Goal: Task Accomplishment & Management: Manage account settings

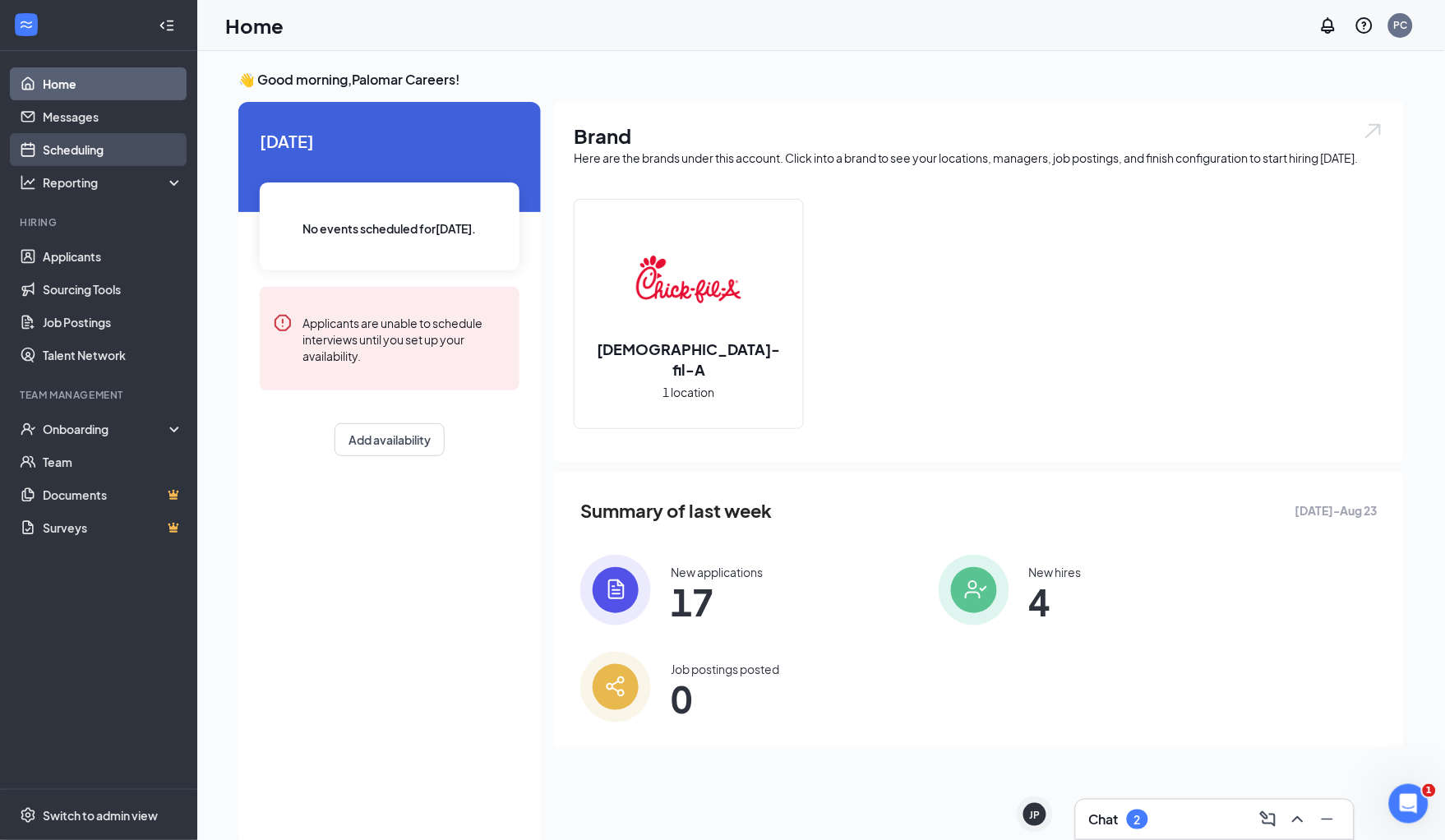
click at [111, 146] on link "Scheduling" at bounding box center [112, 149] width 140 height 32
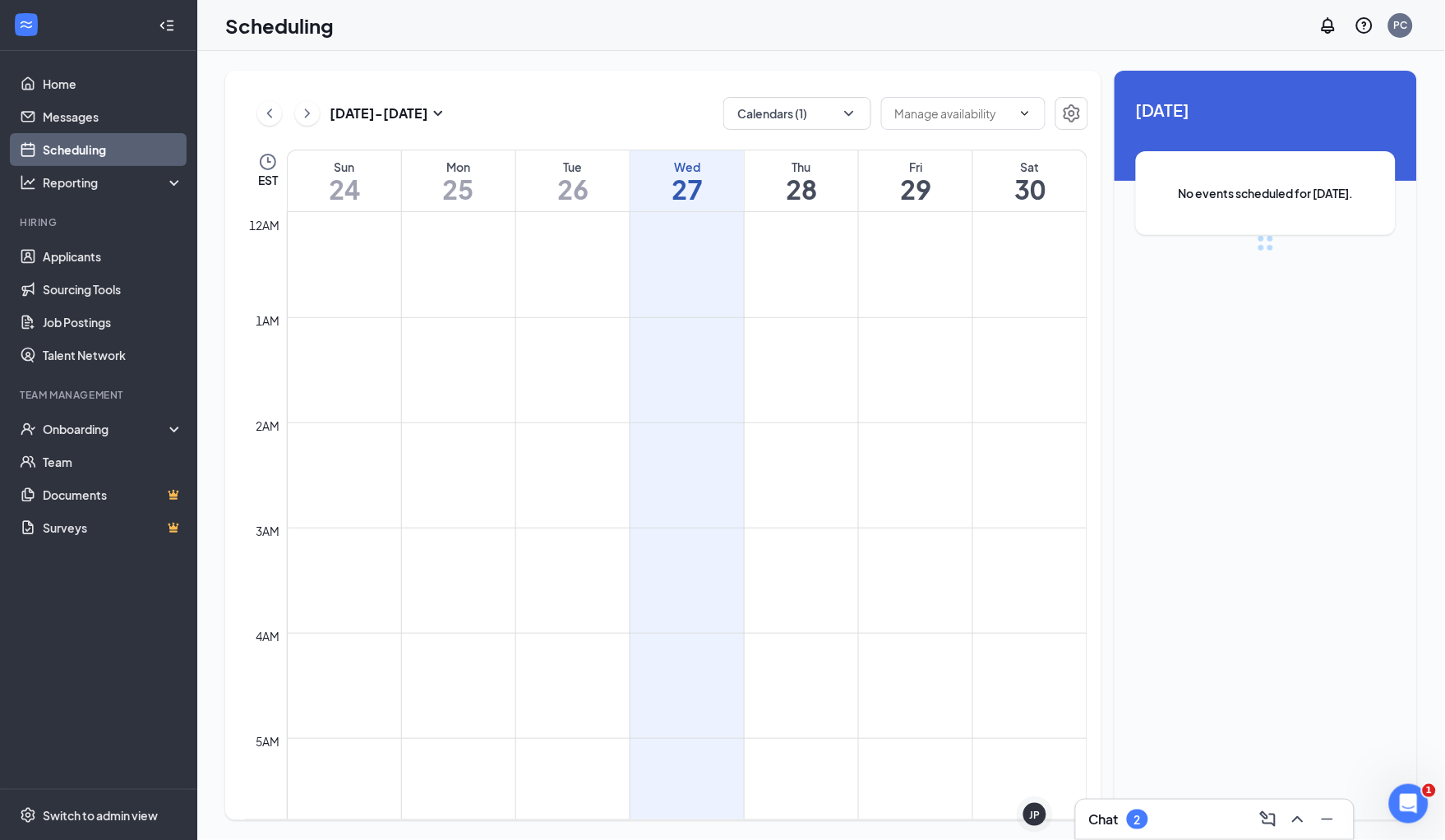
scroll to position [806, 0]
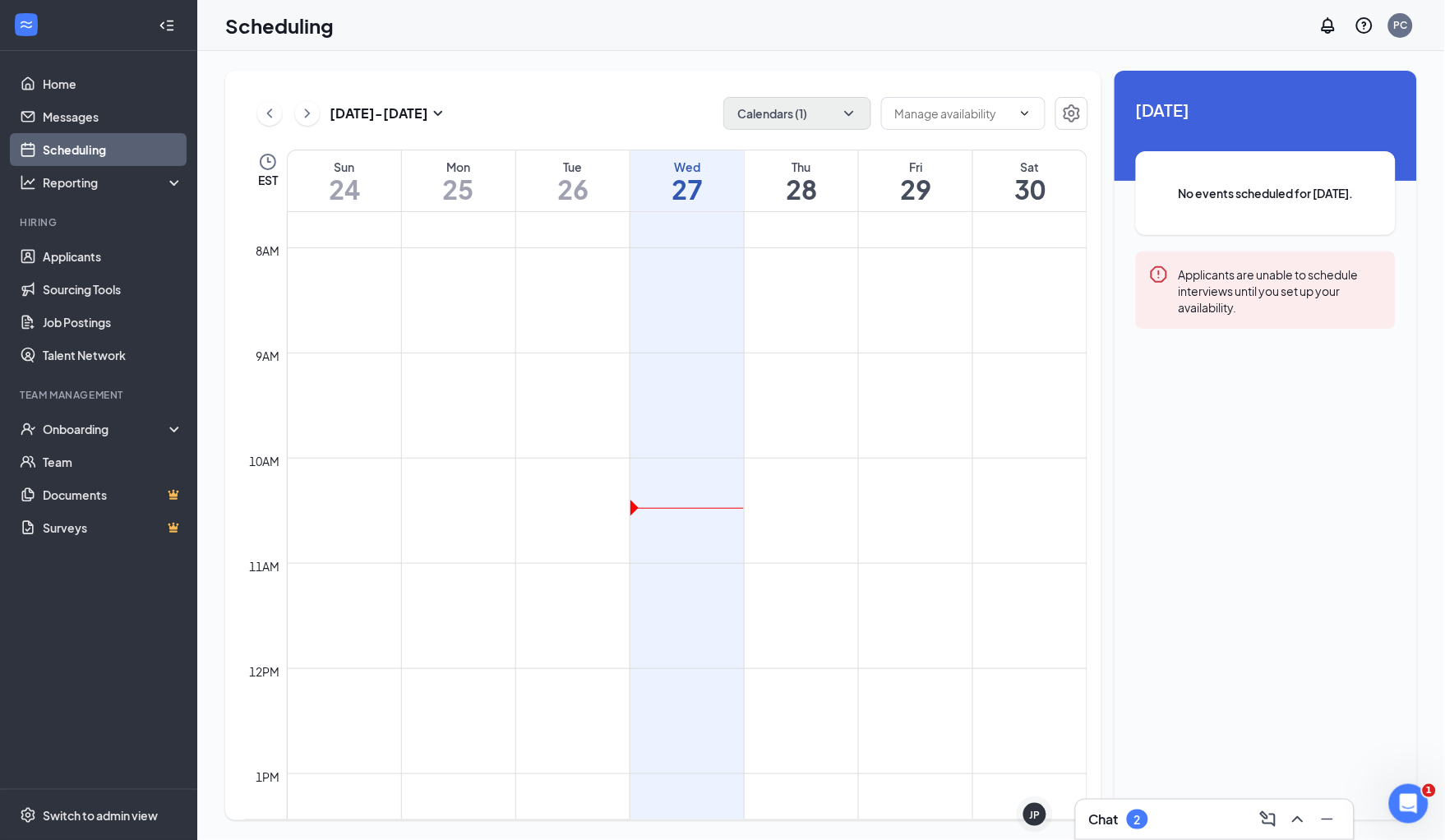
click at [847, 114] on icon "ChevronDown" at bounding box center [850, 113] width 17 height 17
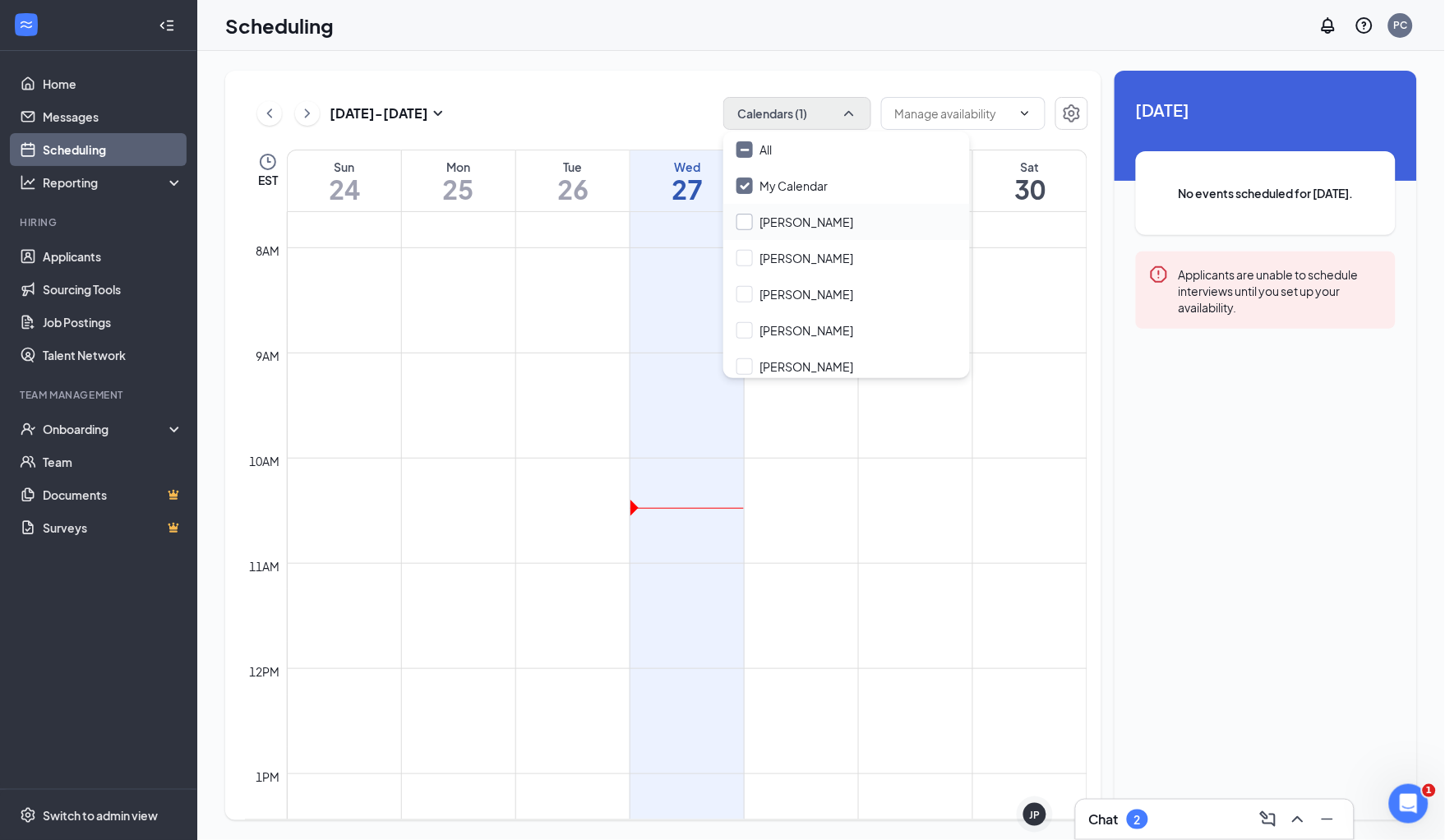
click at [780, 223] on div "[PERSON_NAME]" at bounding box center [806, 222] width 94 height 17
click at [780, 223] on input "[PERSON_NAME]" at bounding box center [795, 222] width 117 height 17
click at [744, 221] on input "[PERSON_NAME]" at bounding box center [795, 222] width 117 height 17
checkbox input "true"
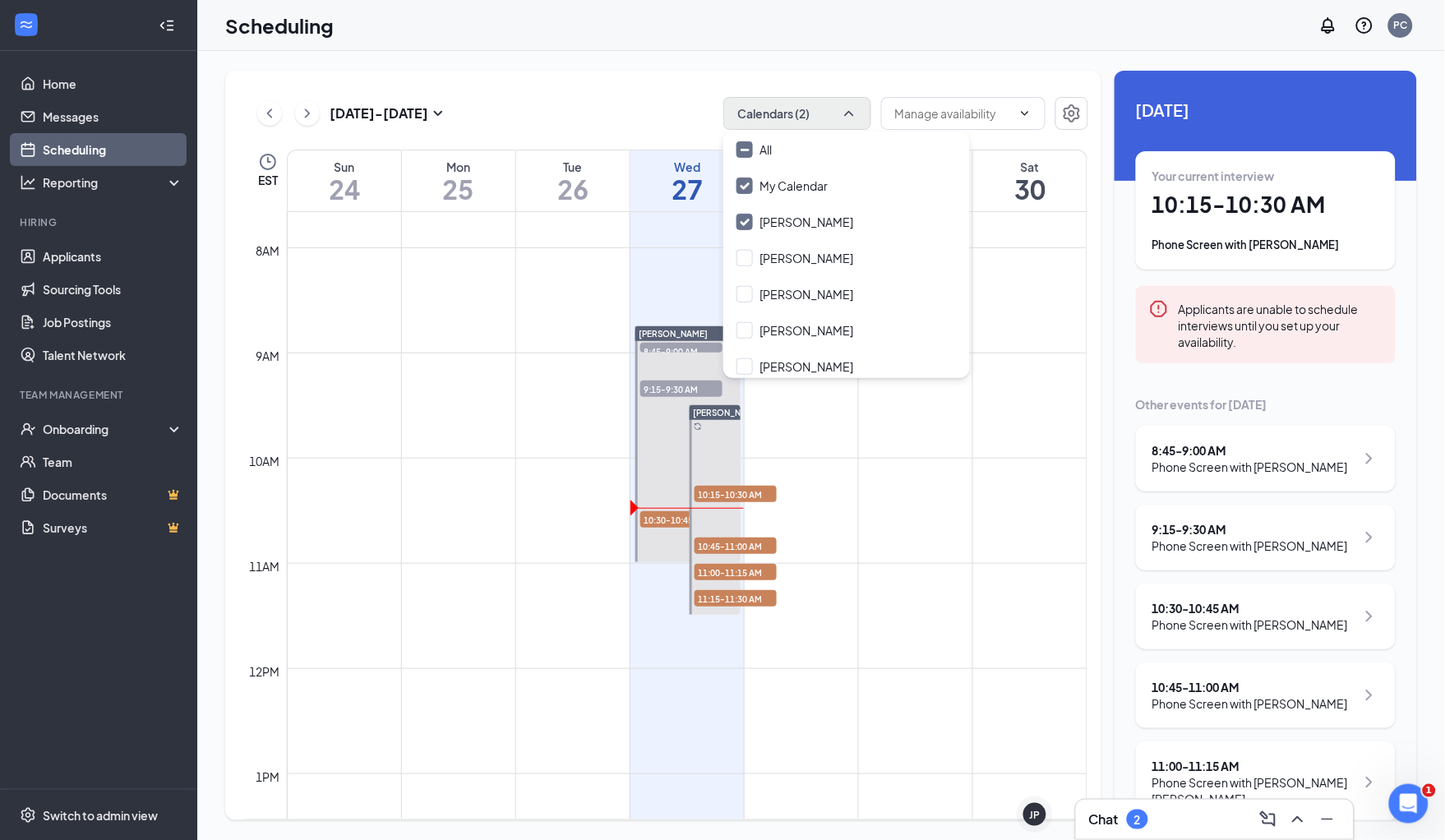
click at [1256, 442] on div "8:45 - 9:00 AM" at bounding box center [1250, 450] width 196 height 17
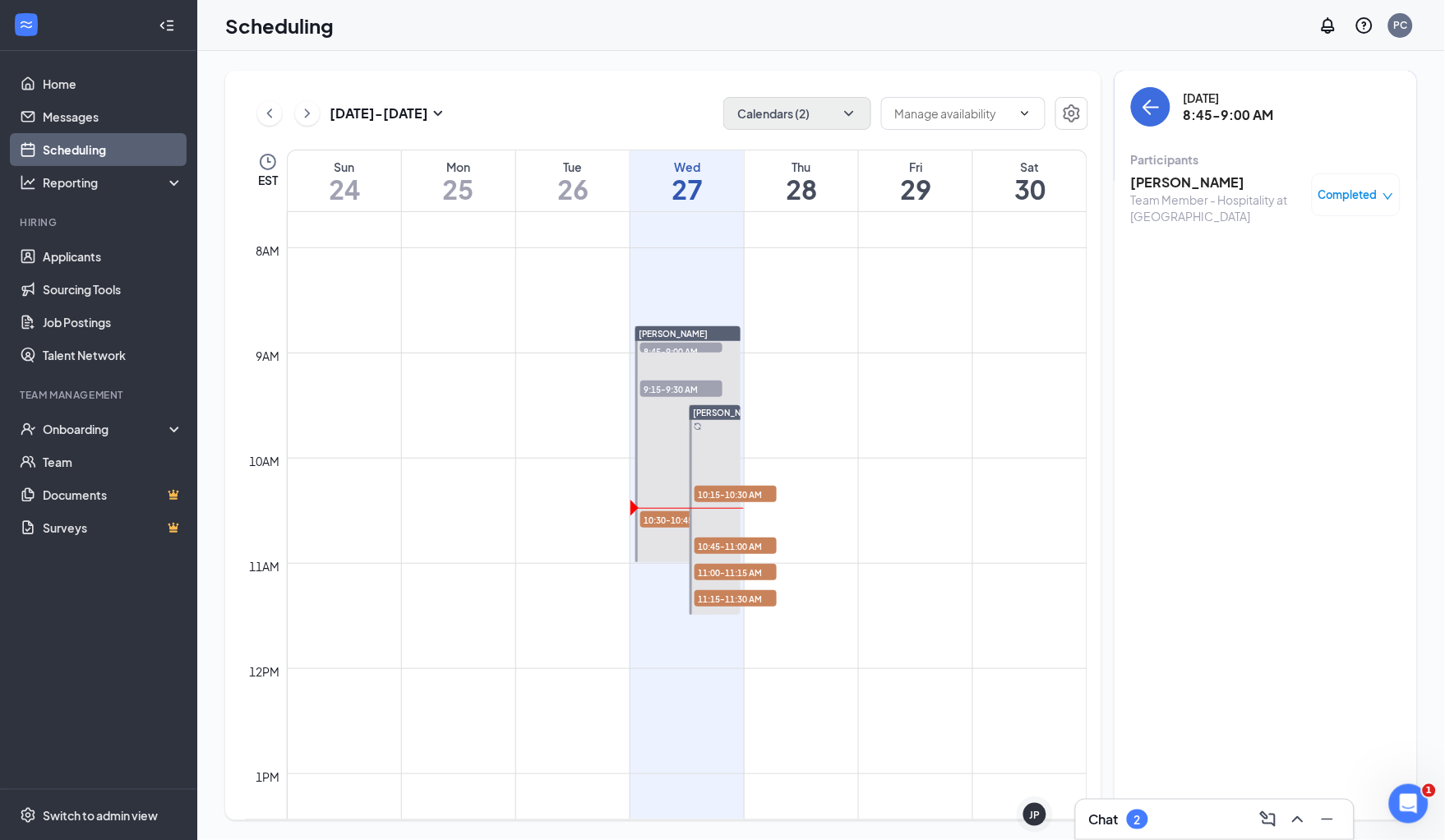
click at [1369, 197] on span "Completed" at bounding box center [1348, 195] width 59 height 17
click at [1264, 442] on div "[DATE] 8:45-9:00 AM Participants [PERSON_NAME] Team Member - Hospitality at [GE…" at bounding box center [1266, 445] width 303 height 749
click at [1152, 107] on icon "ArrowLeft" at bounding box center [1152, 108] width 16 height 2
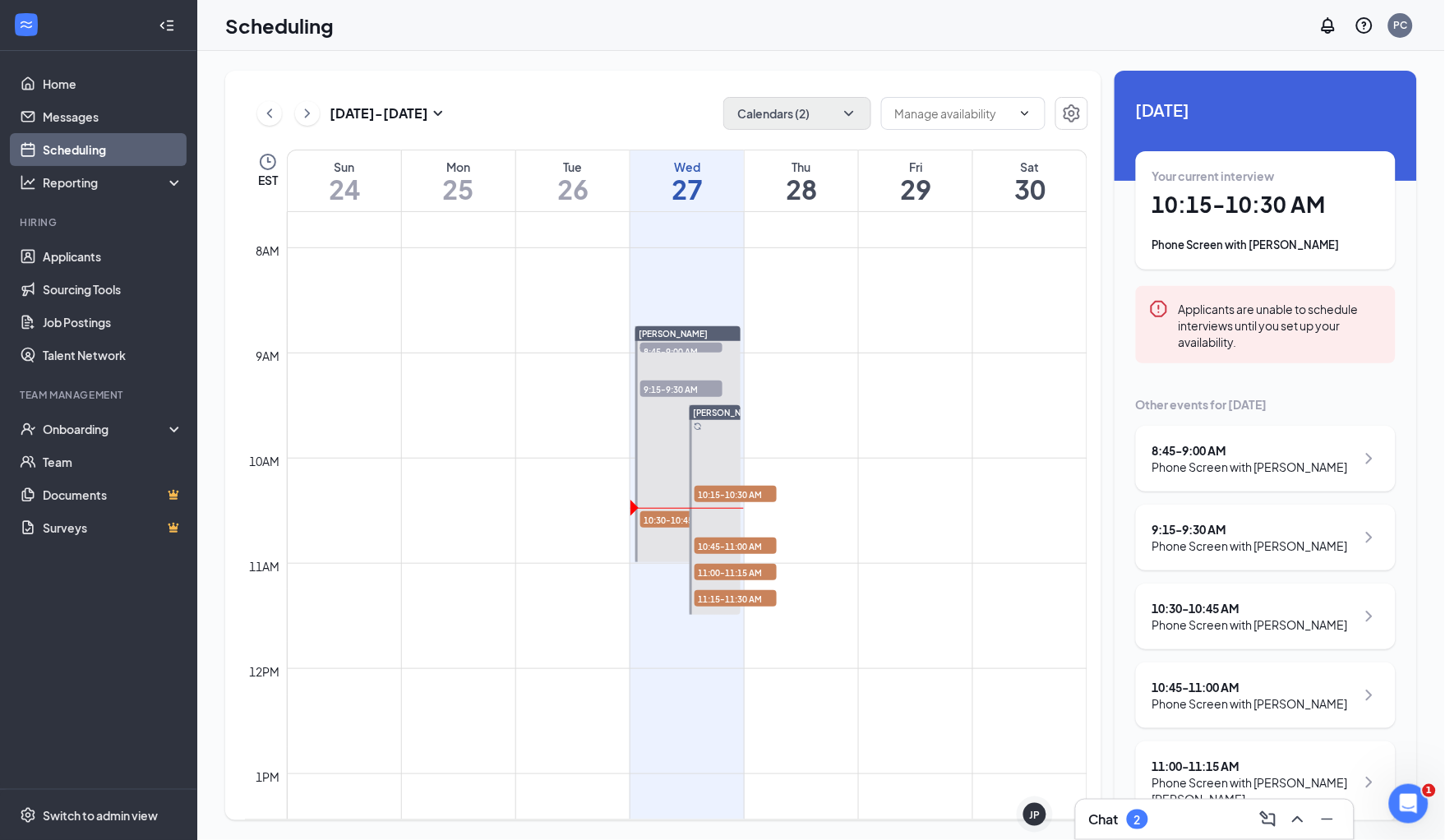
click at [1248, 537] on div "Phone Screen with [PERSON_NAME]" at bounding box center [1250, 546] width 196 height 17
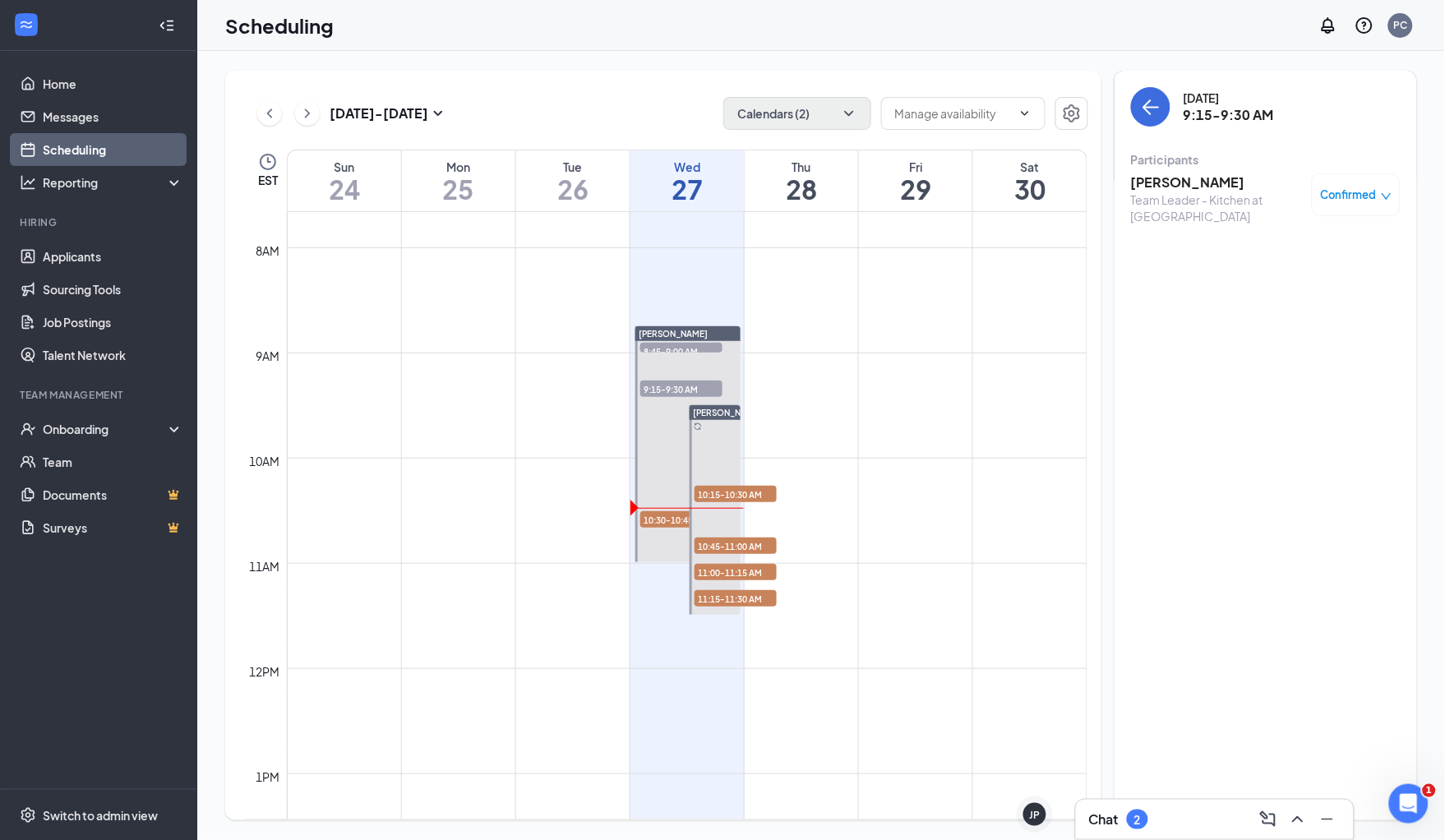
click at [1365, 193] on span "Confirmed" at bounding box center [1348, 195] width 56 height 17
click at [1247, 300] on icon "close-circle" at bounding box center [1246, 304] width 17 height 17
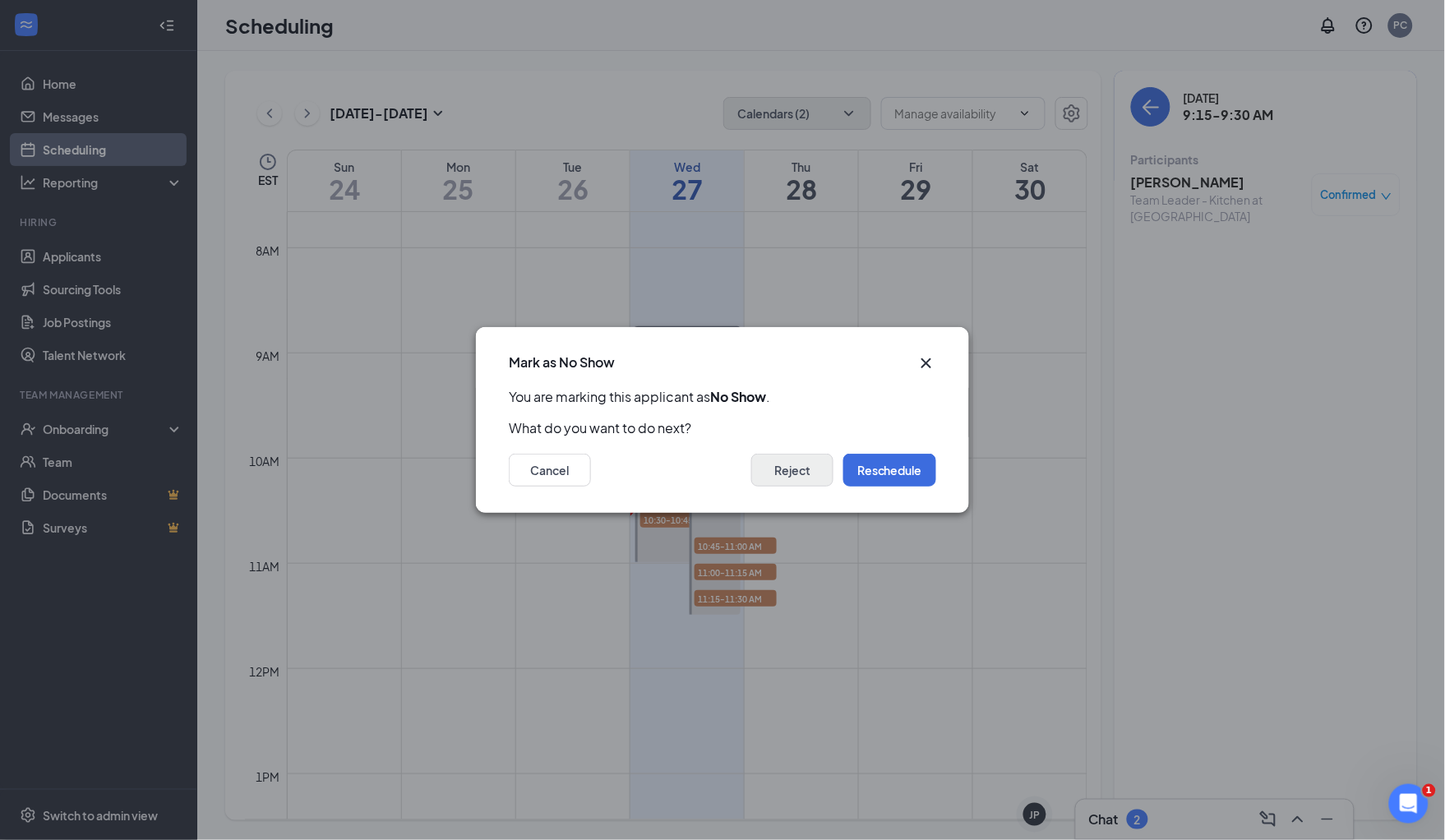
click at [792, 469] on button "Reject" at bounding box center [792, 470] width 83 height 32
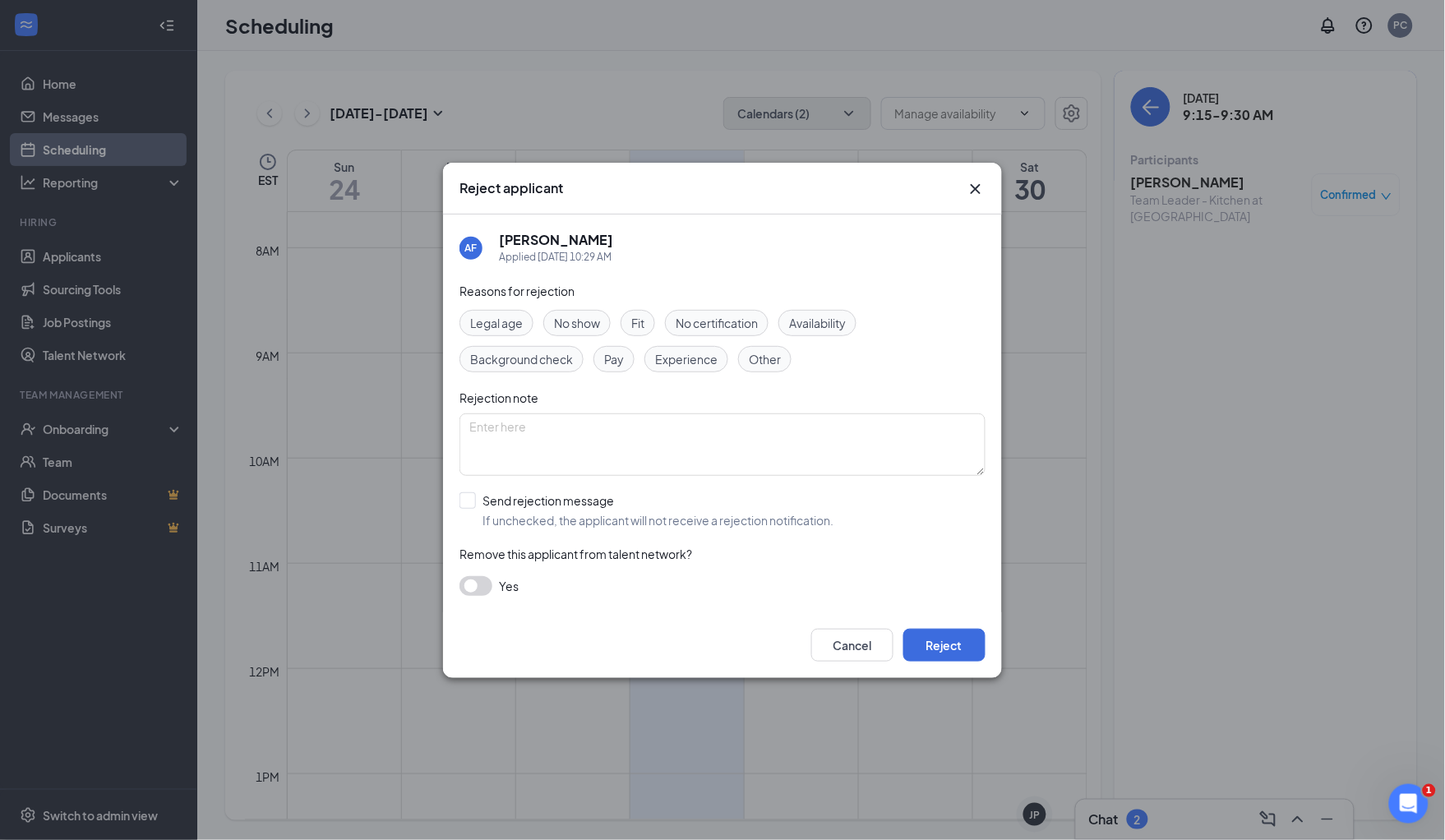
click at [579, 319] on span "No show" at bounding box center [578, 322] width 46 height 18
click at [935, 643] on button "Reject" at bounding box center [944, 644] width 83 height 32
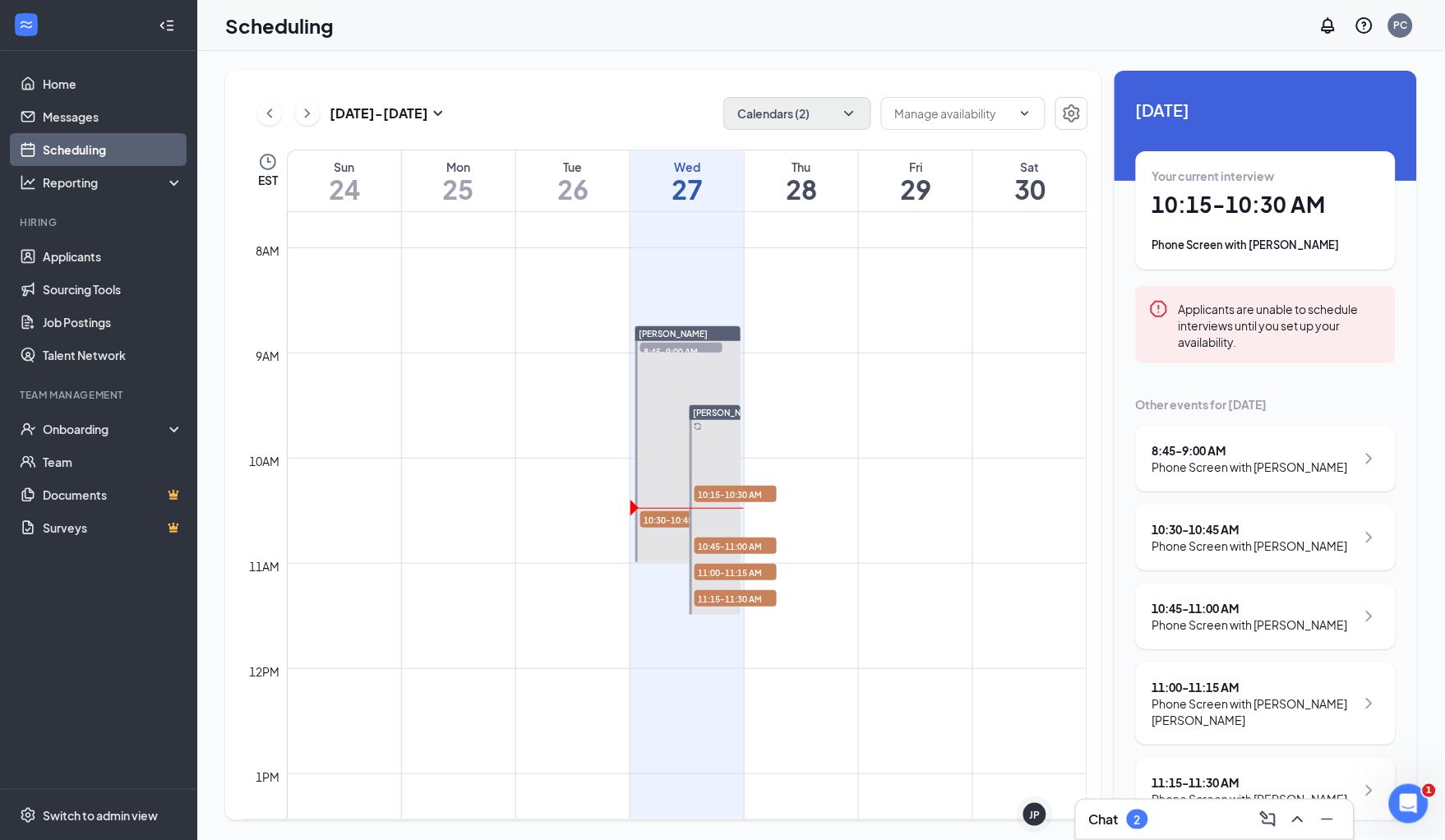
click at [1212, 211] on h1 "10:15 - 10:30 AM" at bounding box center [1266, 204] width 227 height 28
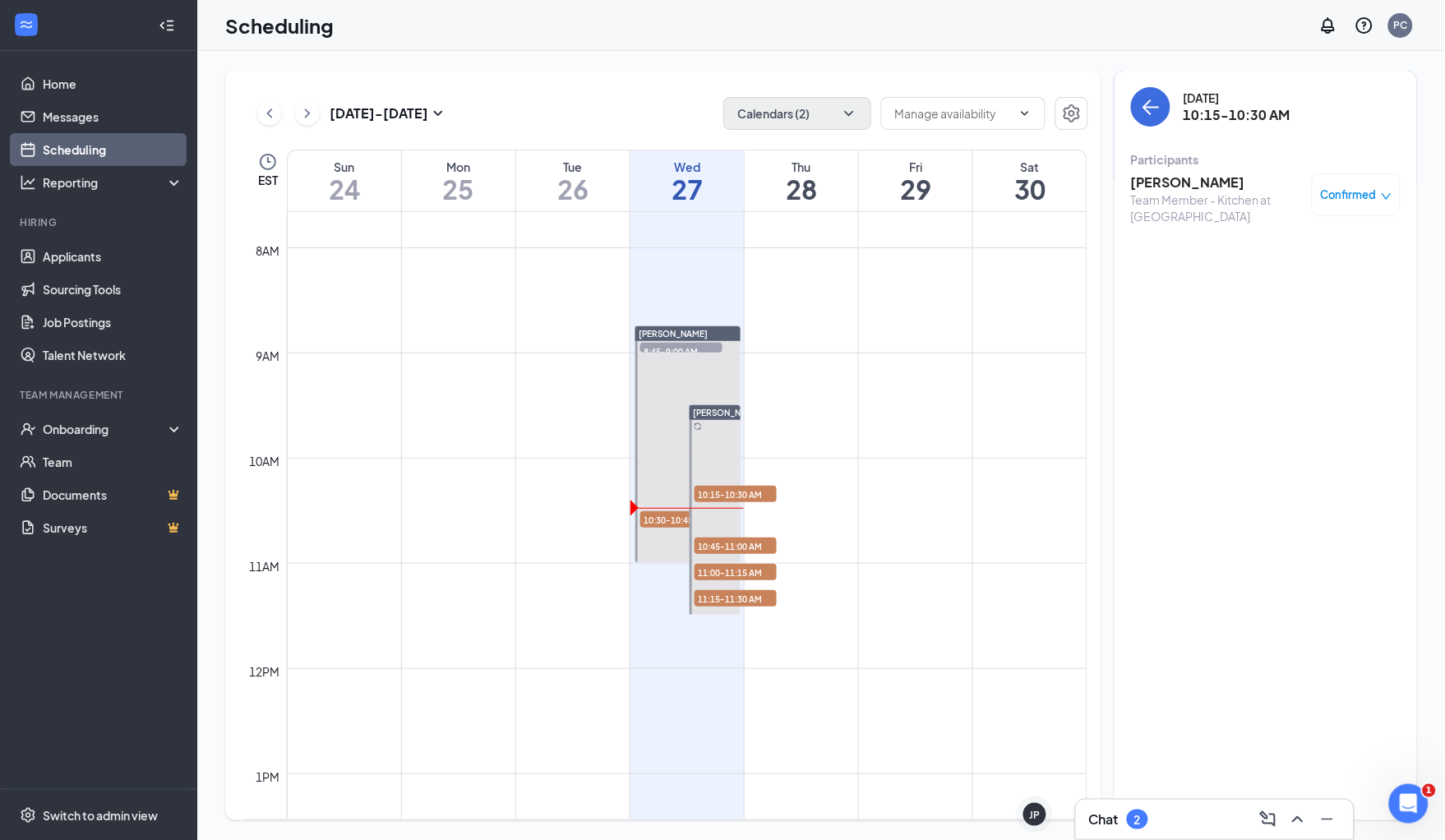
click at [1355, 195] on span "Confirmed" at bounding box center [1348, 195] width 56 height 17
click at [1276, 269] on span "Mark complete" at bounding box center [1304, 275] width 83 height 18
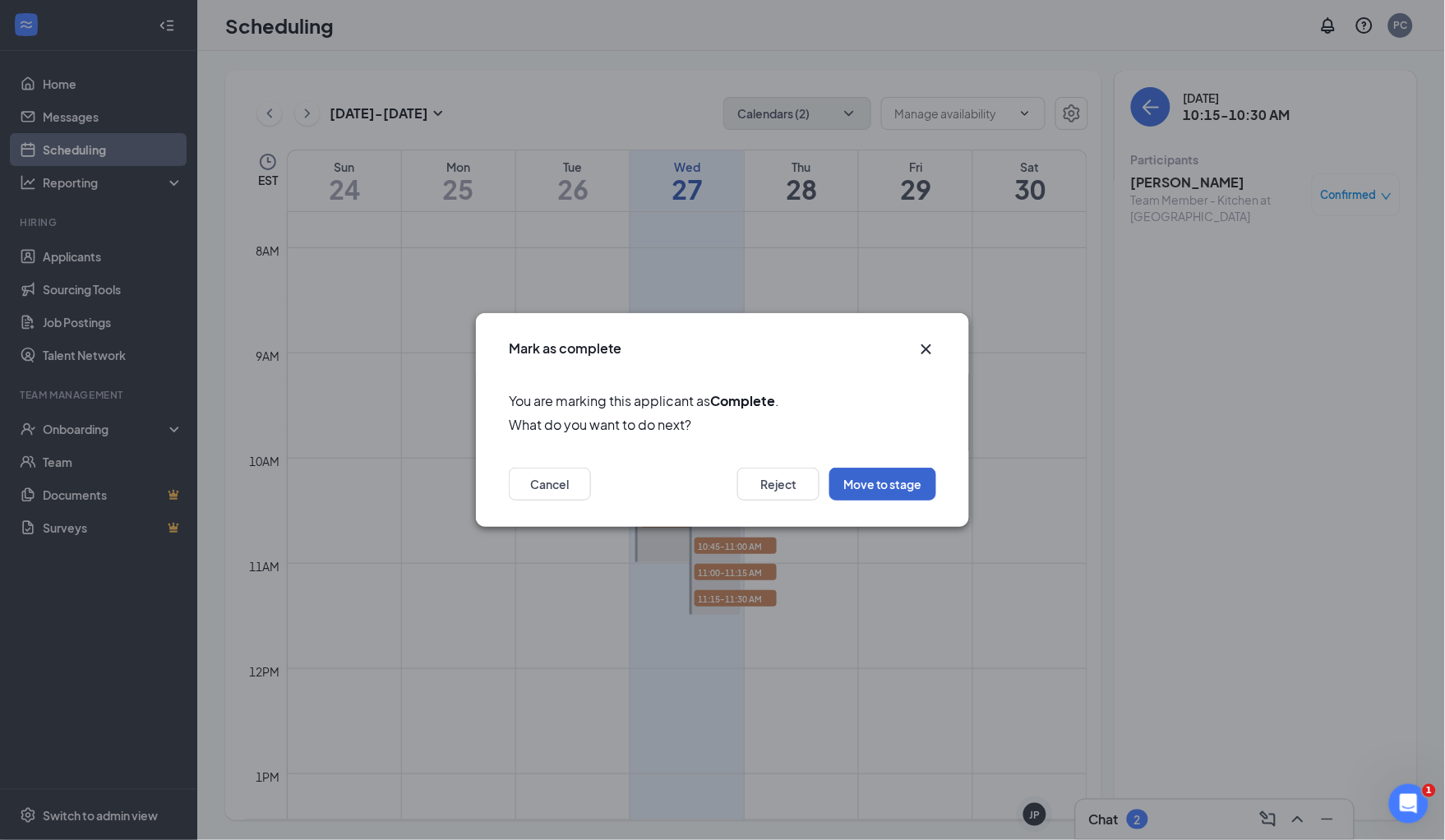
click at [894, 484] on button "Move to stage" at bounding box center [882, 484] width 107 height 32
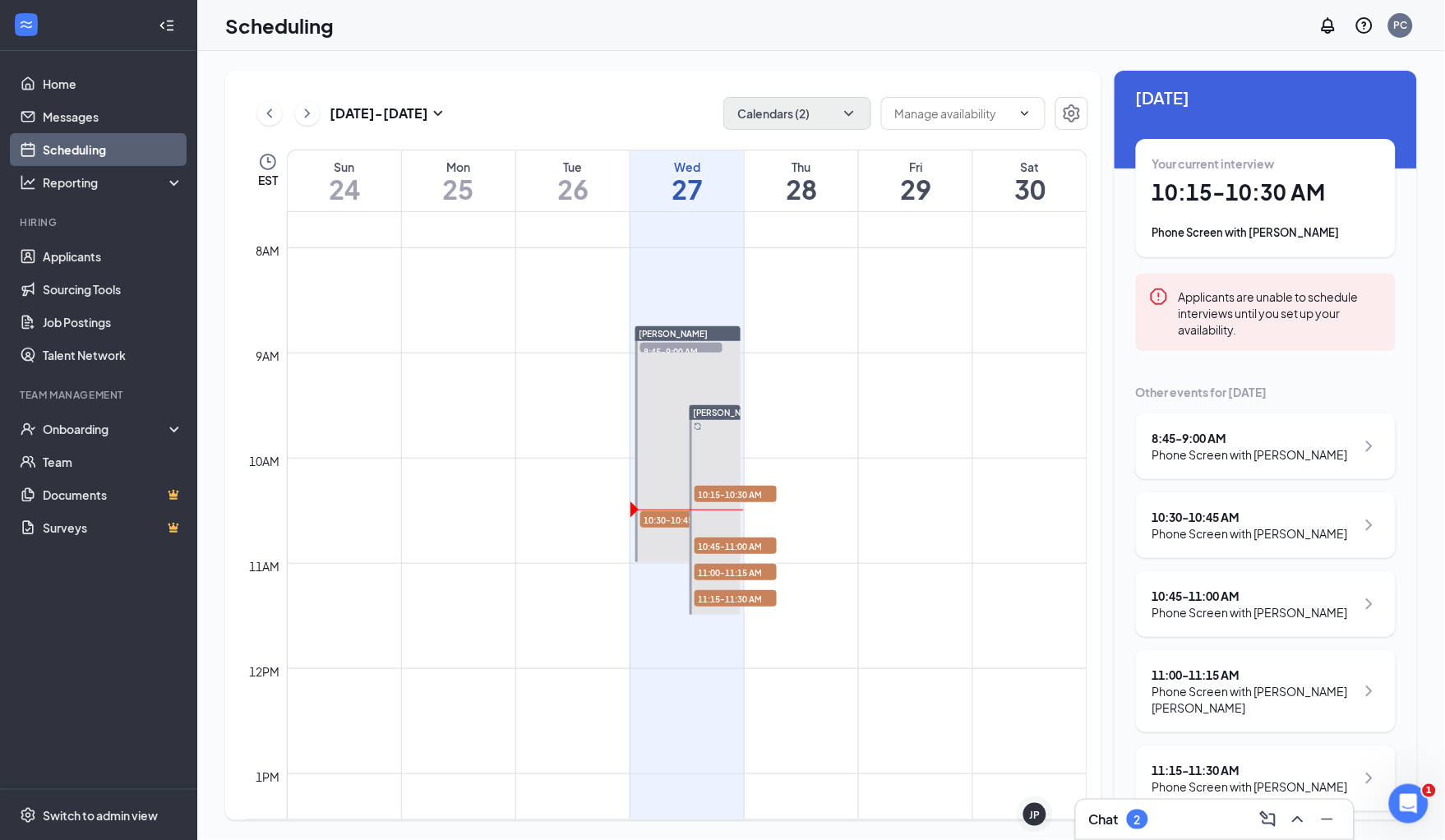
scroll to position [11, 0]
click at [1181, 808] on div "Chat 2" at bounding box center [1215, 819] width 252 height 26
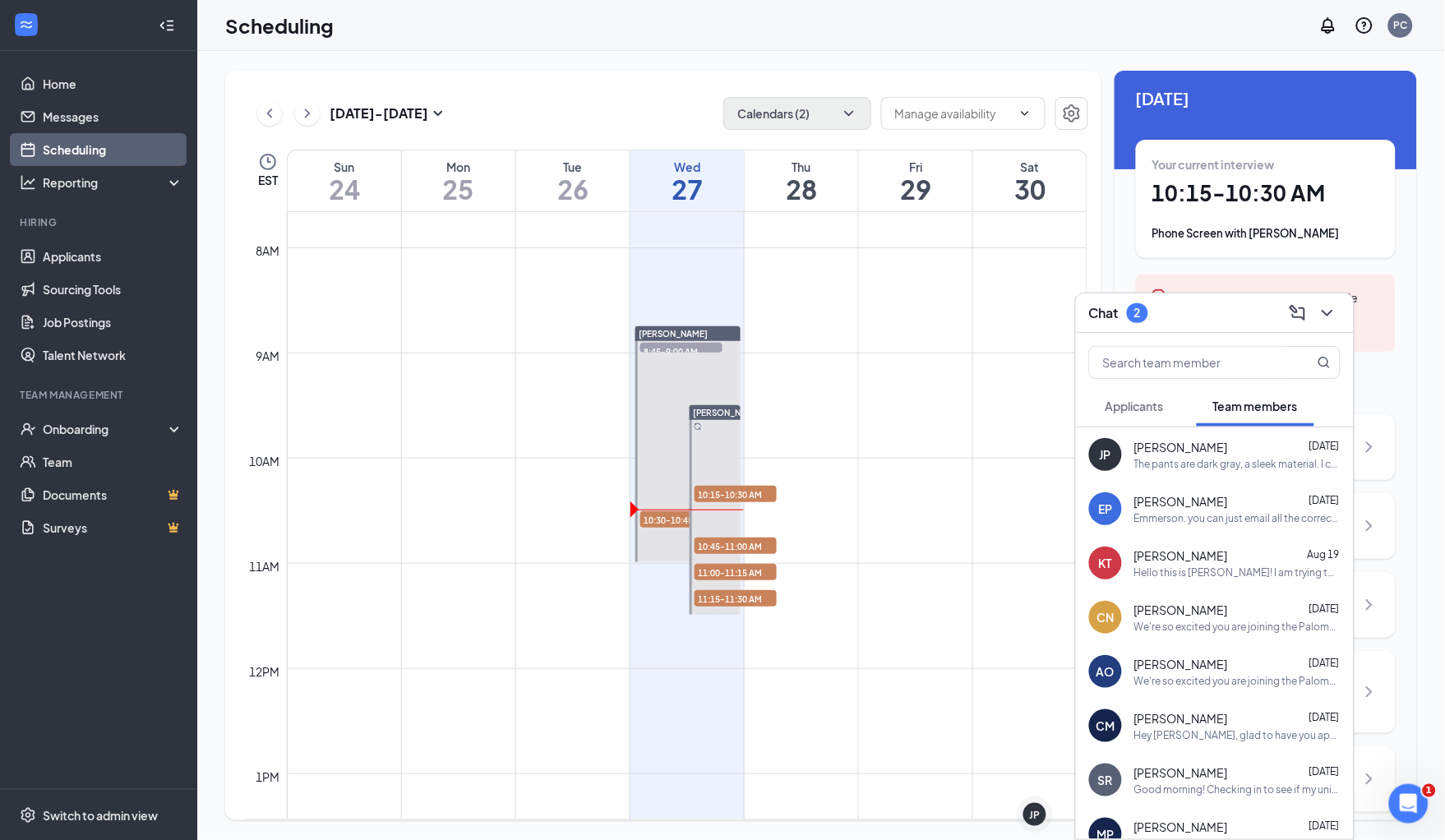
click at [1178, 457] on div "The pants are dark gray, a sleek material. I can send a picture if you want. An…" at bounding box center [1238, 463] width 206 height 14
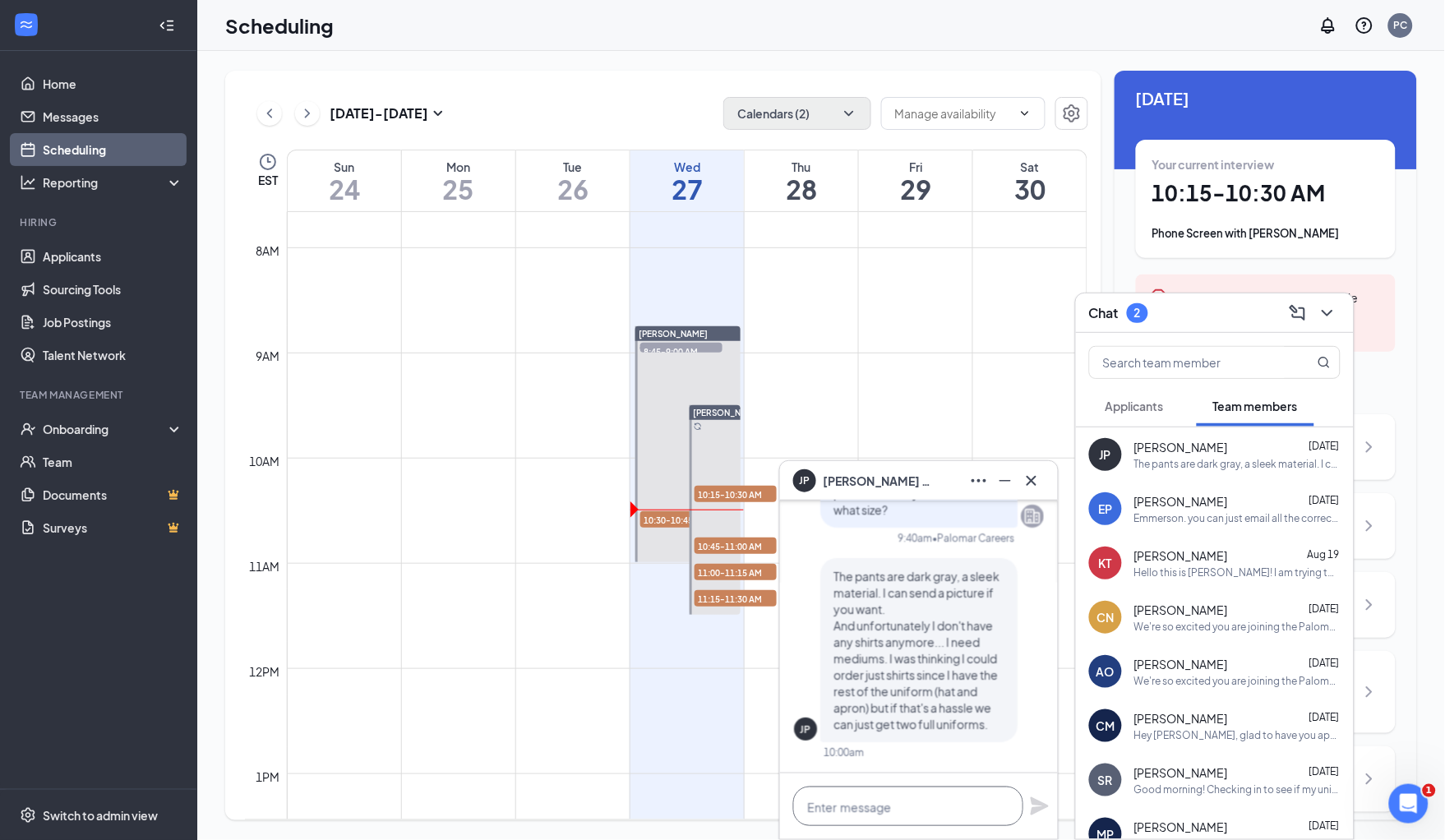
click at [819, 813] on textarea at bounding box center [908, 806] width 230 height 39
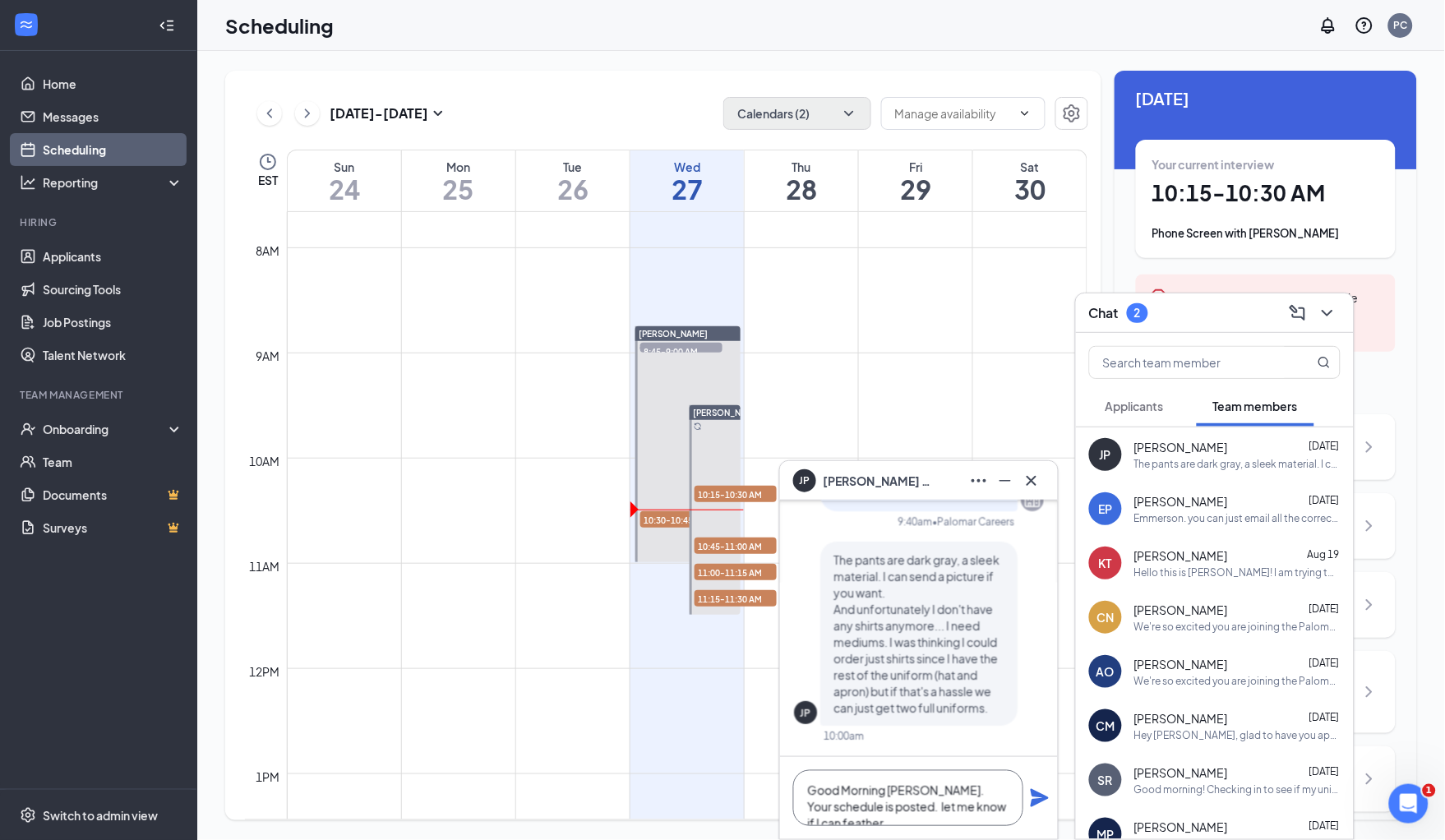
click at [973, 808] on textarea "Good Morning [PERSON_NAME]. Your schedule is posted. let me know if I can feath…" at bounding box center [908, 797] width 230 height 56
click at [1005, 808] on textarea "Good Morning [PERSON_NAME]. Your schedule is posted. let me know if I can farth…" at bounding box center [908, 797] width 230 height 56
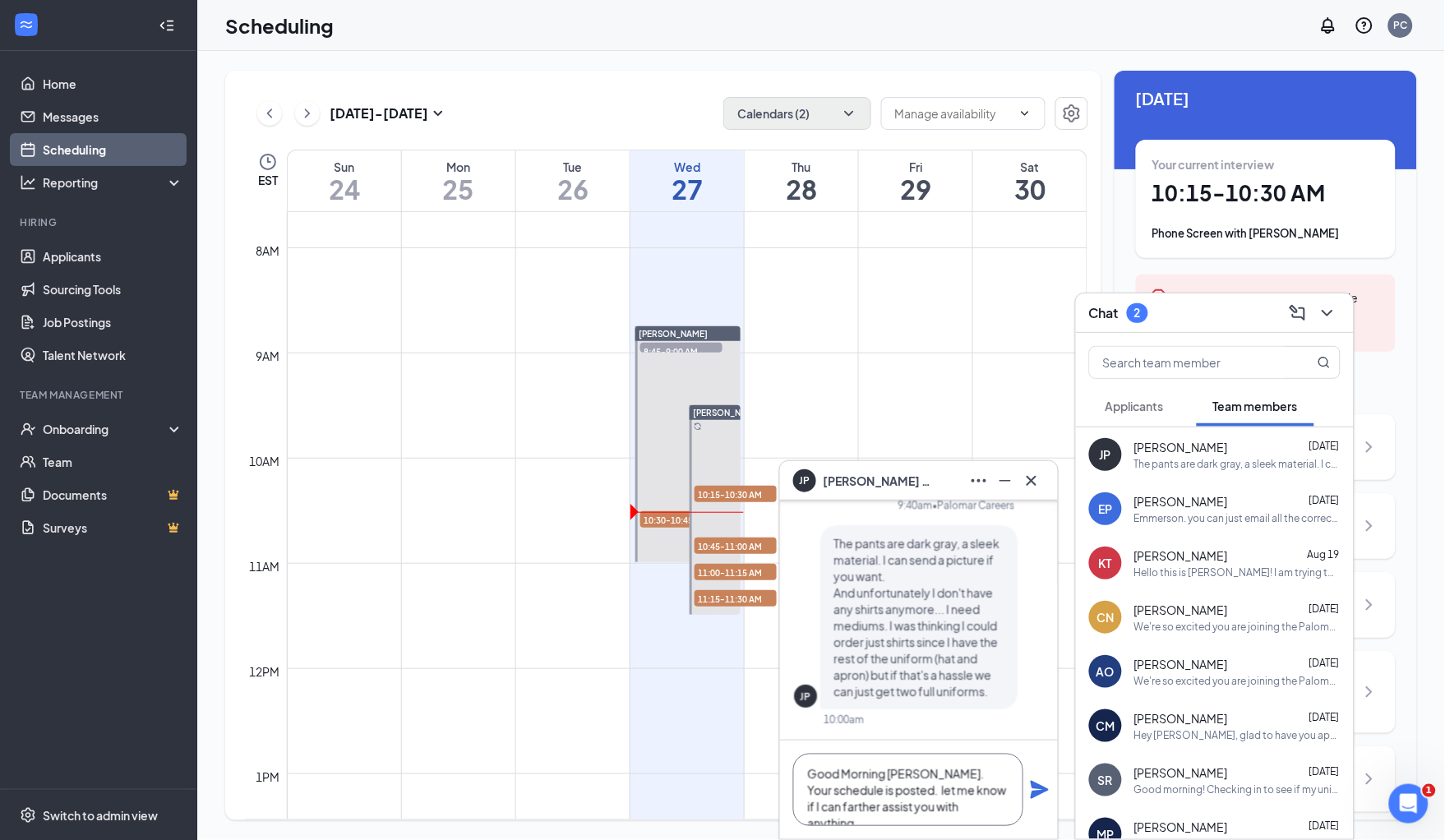
click at [1006, 774] on textarea "Good Morning [PERSON_NAME]. Your schedule is posted. let me know if I can farth…" at bounding box center [908, 790] width 230 height 72
click at [906, 791] on textarea "Good Morning [PERSON_NAME]. Your schedule has been posted. let me know if I can…" at bounding box center [908, 790] width 230 height 72
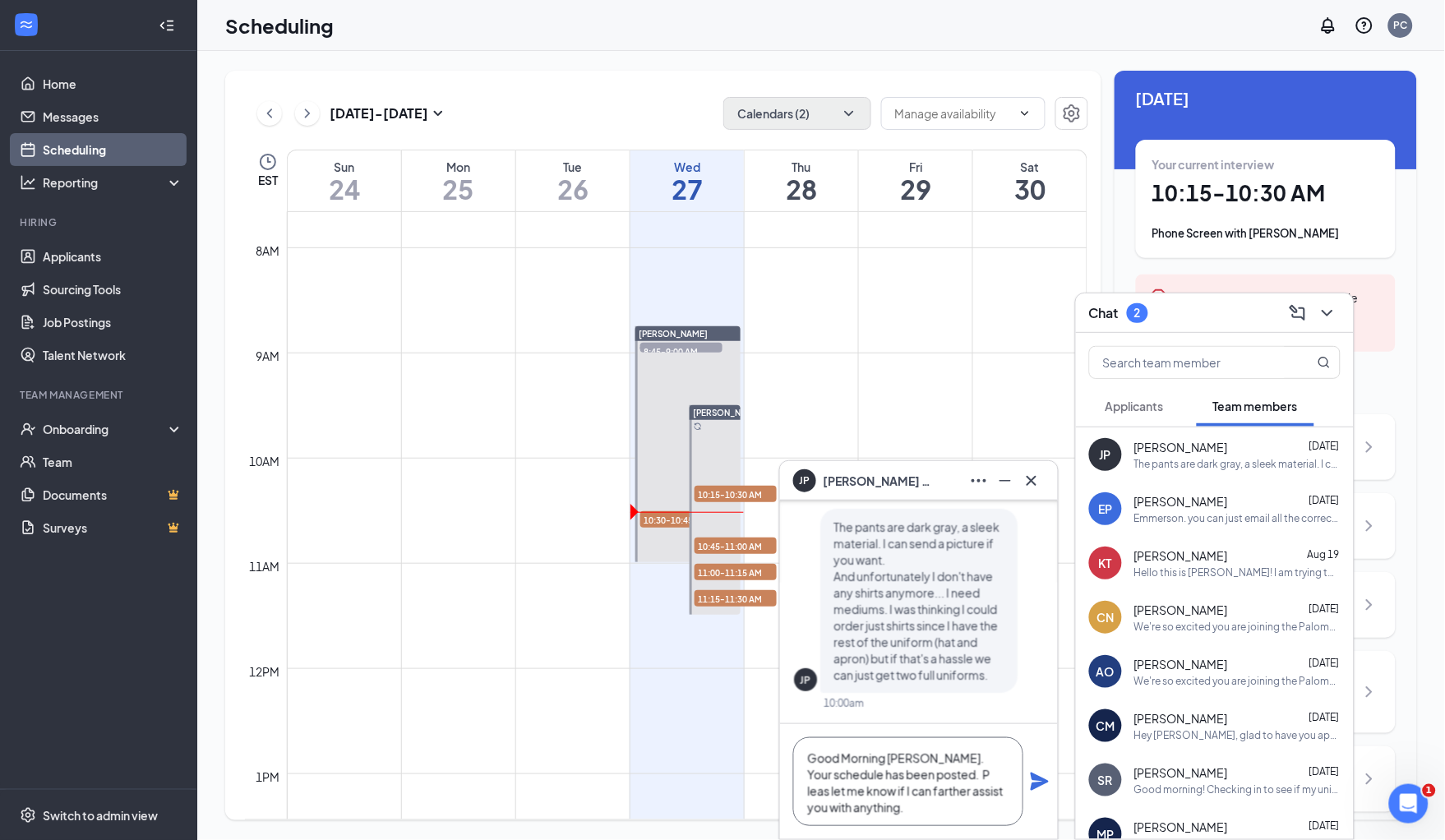
click at [931, 807] on textarea "Good Morning [PERSON_NAME]. Your schedule has been posted. P leas let me know i…" at bounding box center [908, 782] width 230 height 89
type textarea "Good Morning [PERSON_NAME]. Your schedule has been posted. P leas let me know i…"
click at [1035, 773] on icon "Plane" at bounding box center [1039, 781] width 20 height 19
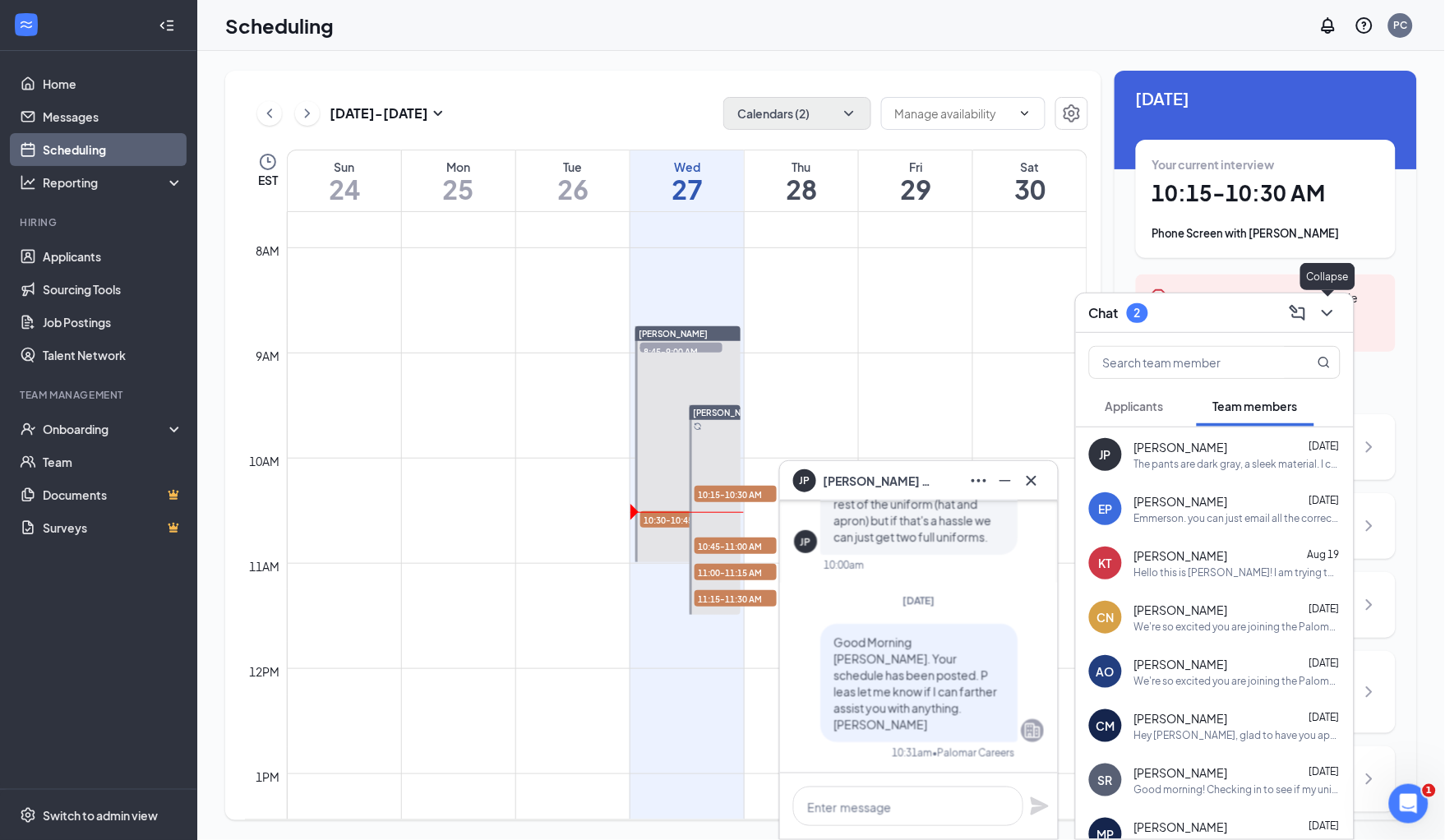
click at [1334, 311] on icon "ChevronDown" at bounding box center [1327, 313] width 20 height 19
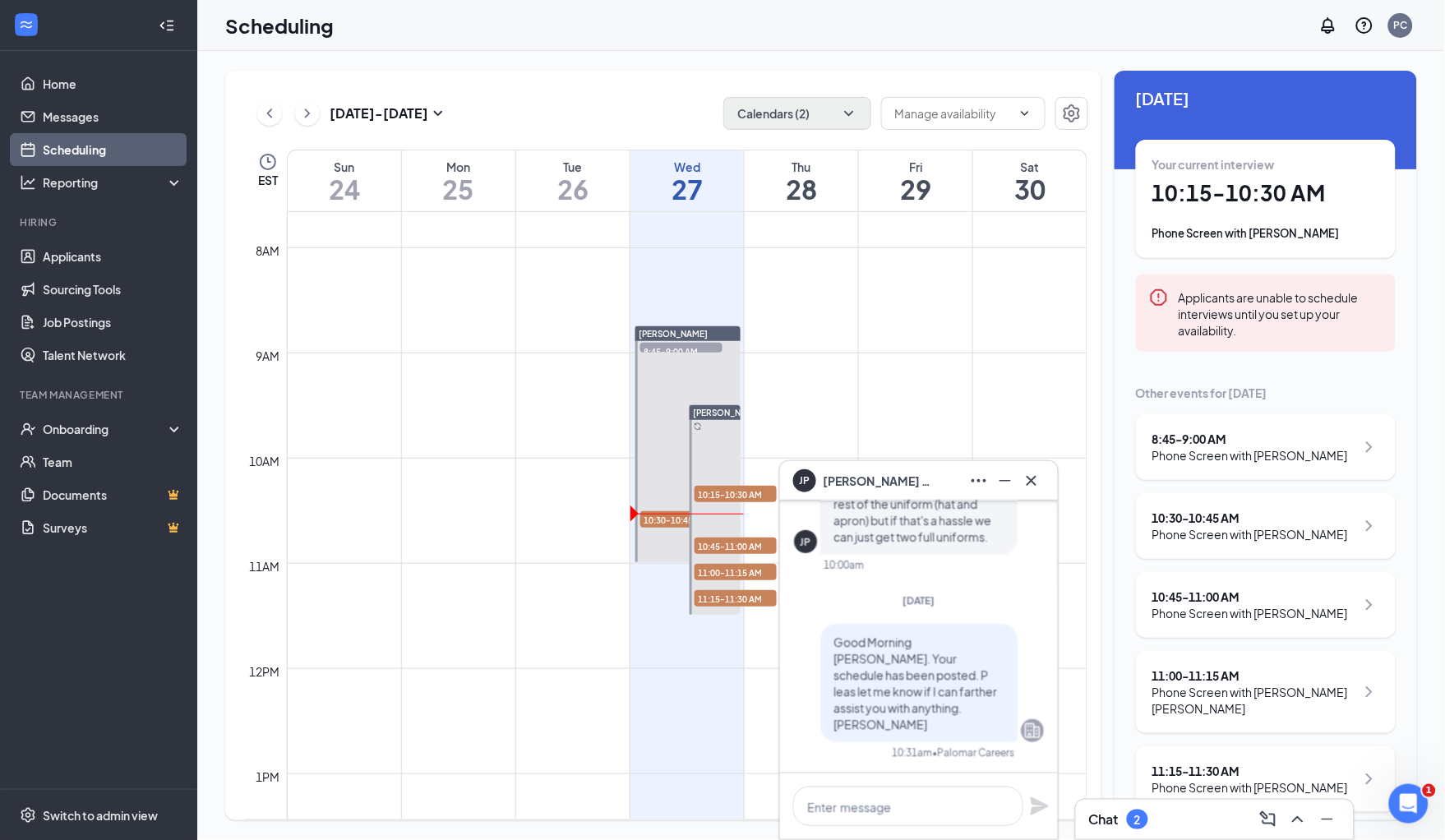
click at [1216, 521] on div "10:30 - 10:45 AM" at bounding box center [1250, 518] width 196 height 17
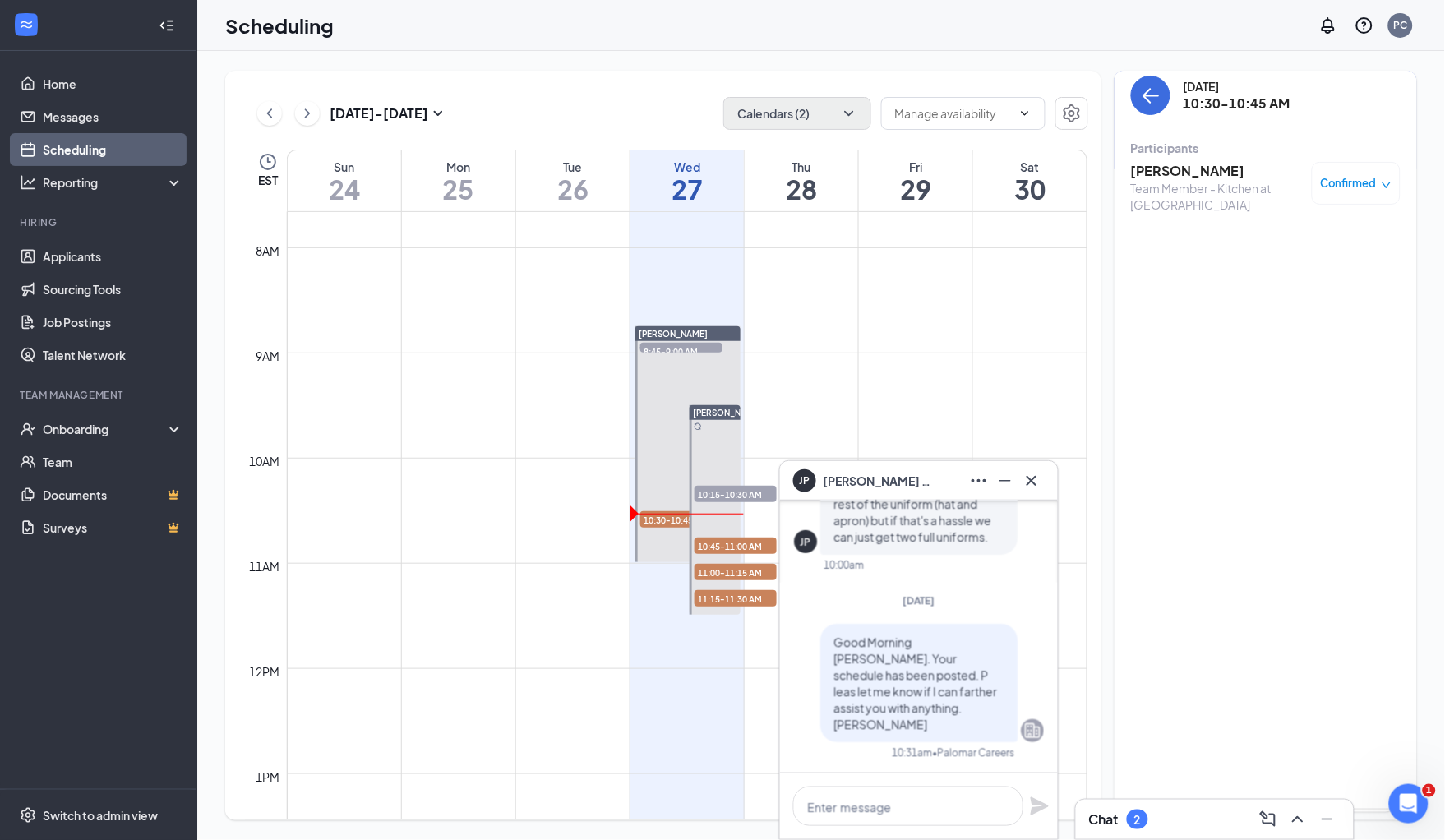
click at [1165, 172] on h3 "[PERSON_NAME]" at bounding box center [1217, 170] width 173 height 18
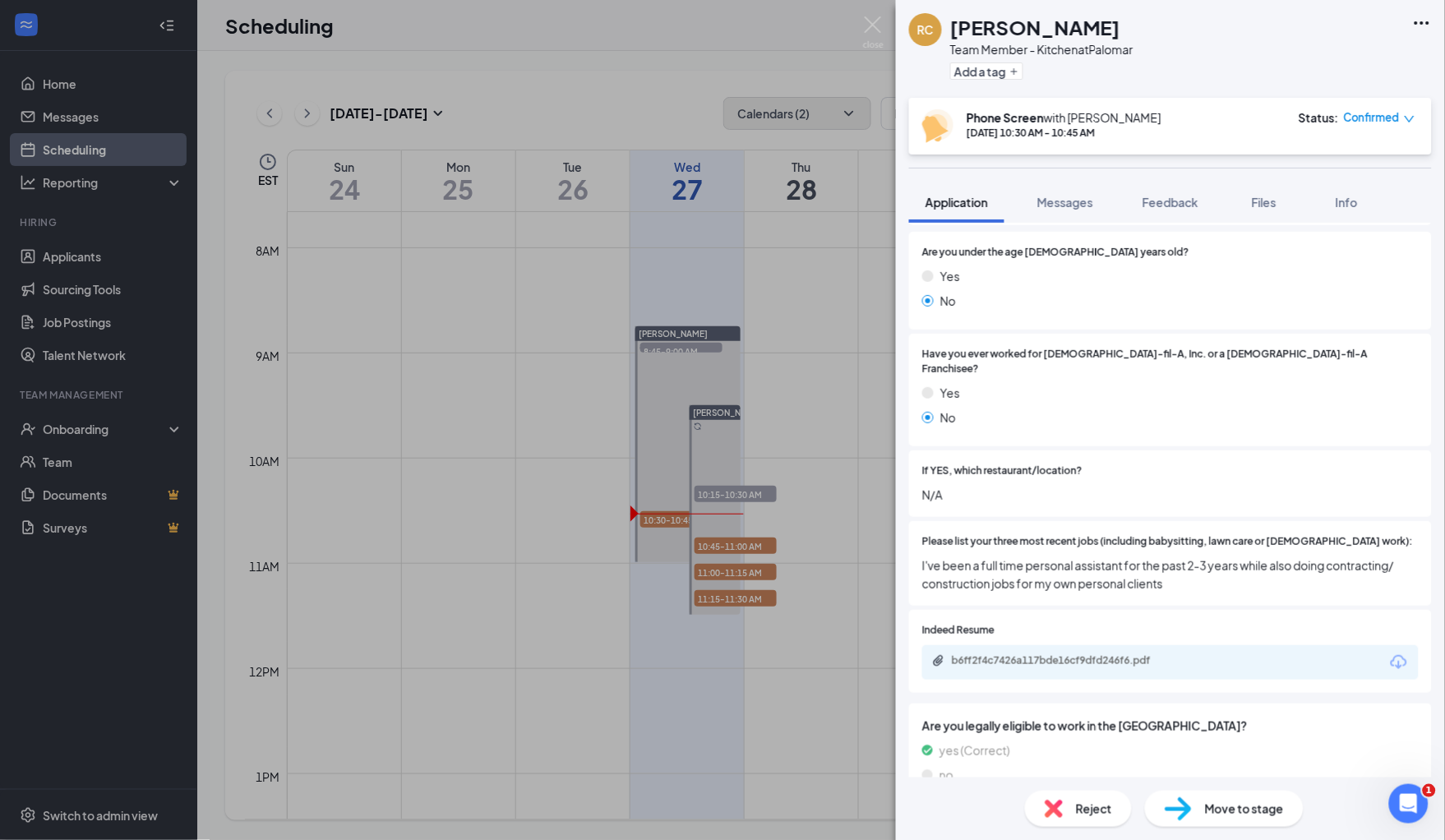
scroll to position [254, 0]
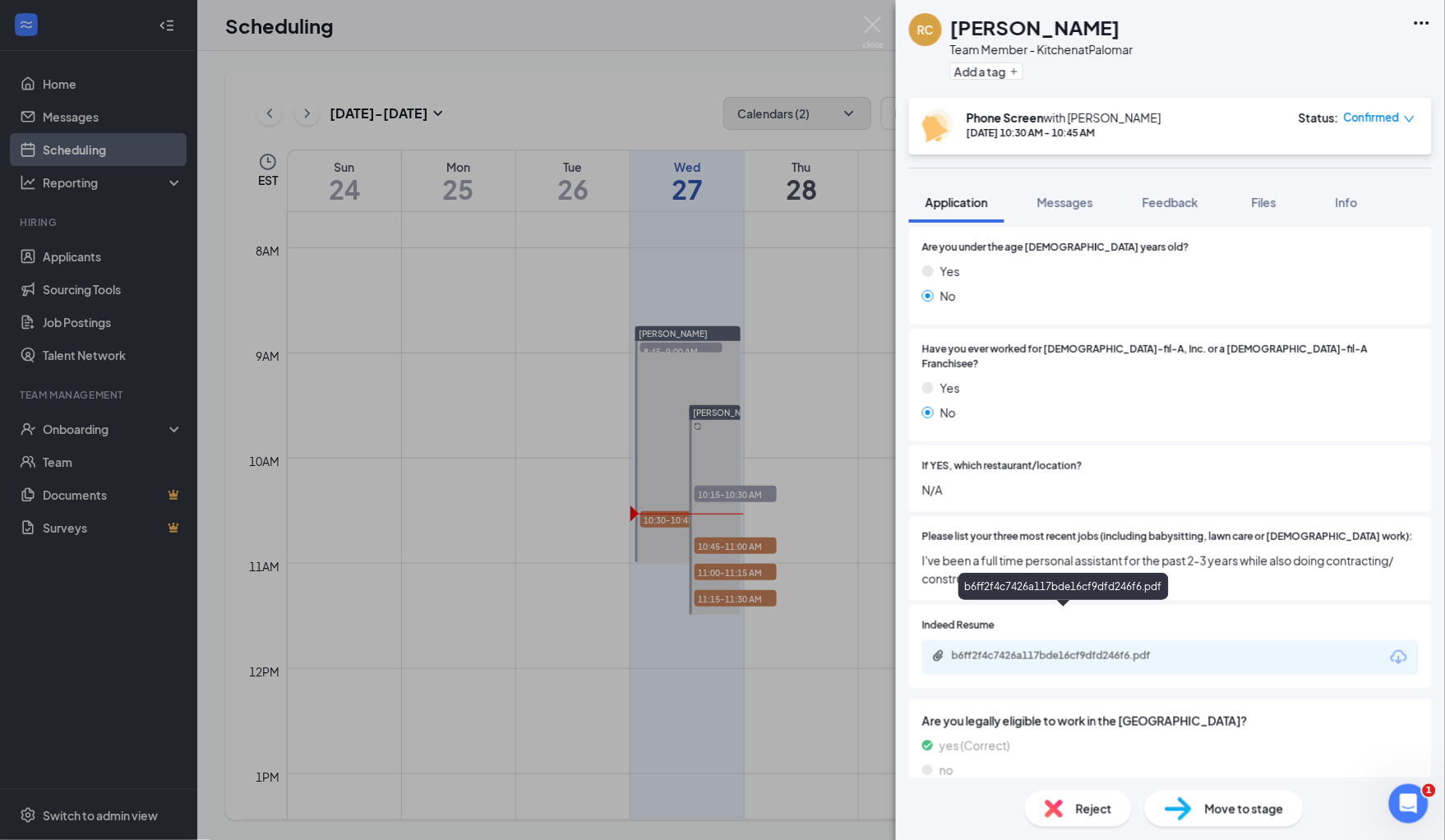
click at [1018, 649] on div "b6ff2f4c7426a117bde16cf9dfd246f6.pdf" at bounding box center [1067, 655] width 230 height 13
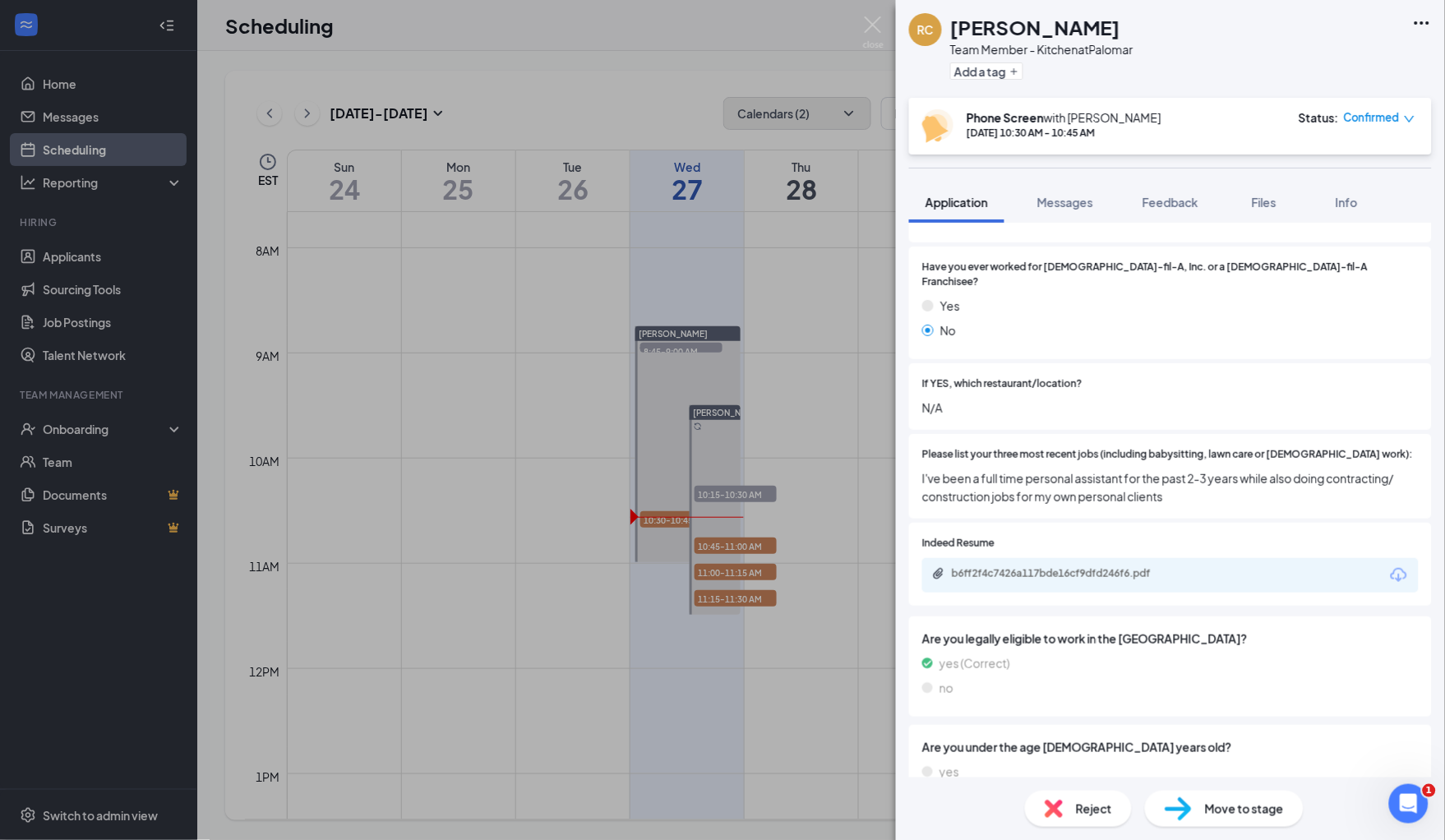
scroll to position [349, 0]
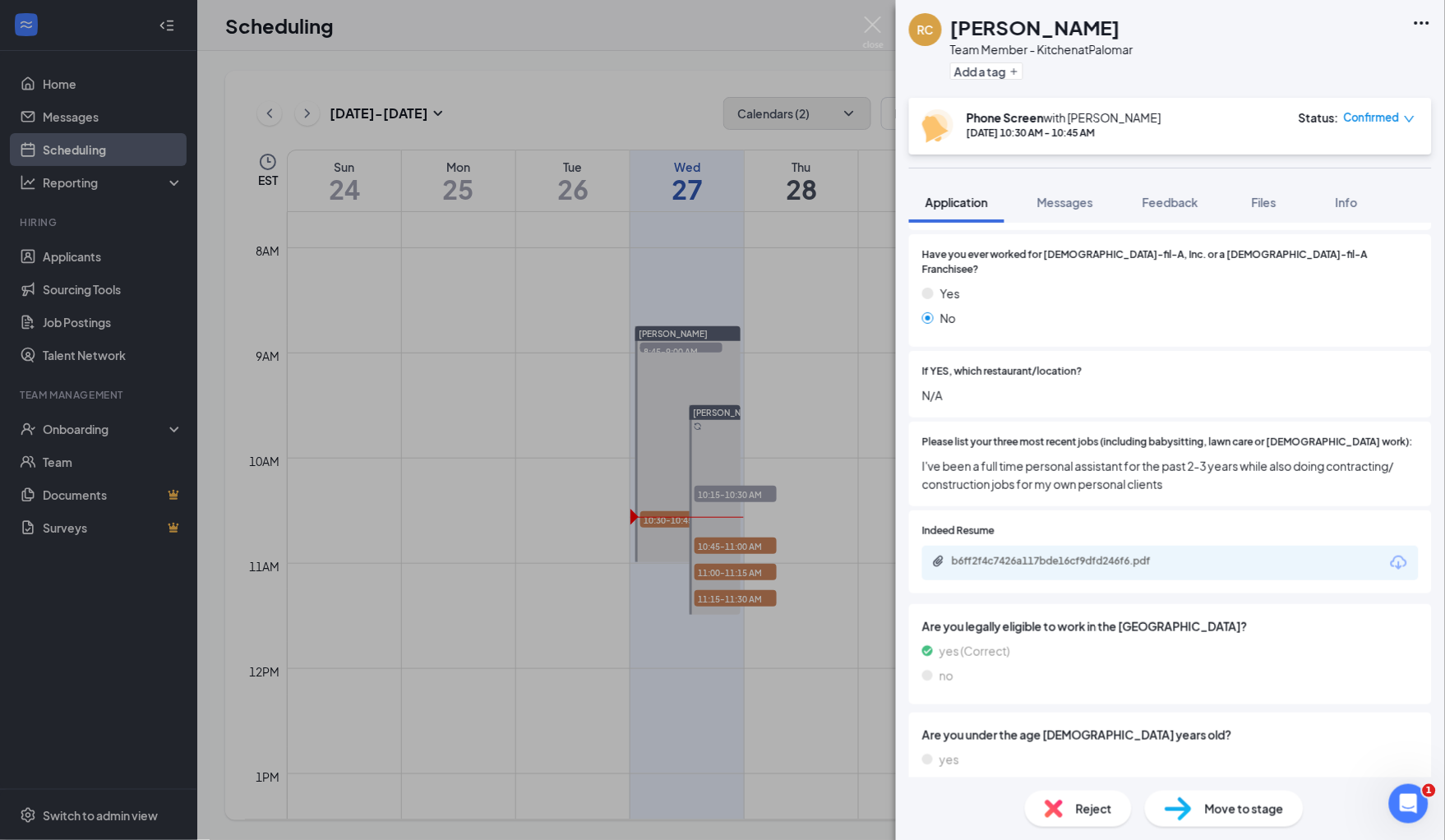
click at [1081, 364] on span "If YES, which restaurant/location?" at bounding box center [1002, 371] width 161 height 16
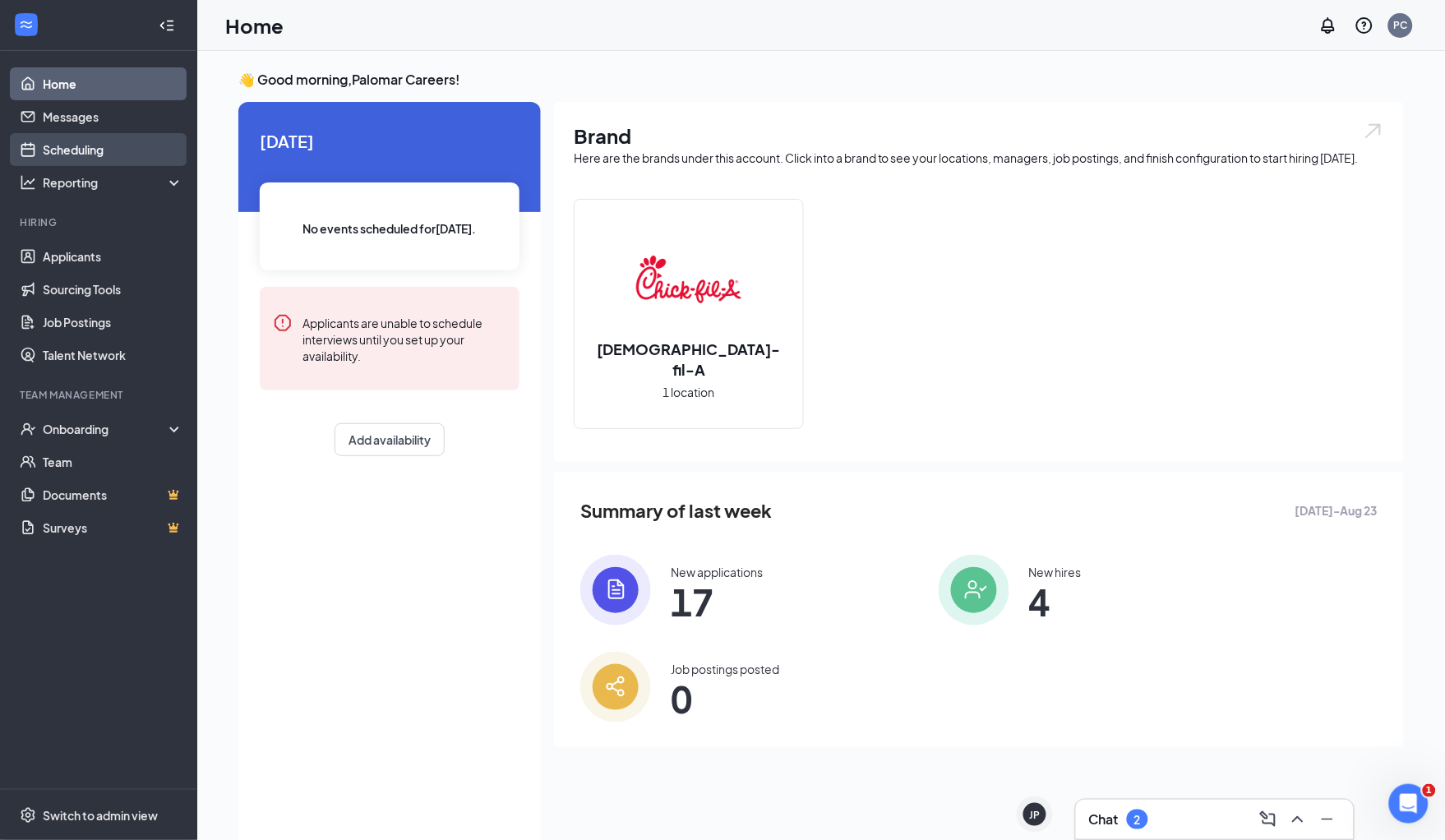
click at [104, 150] on link "Scheduling" at bounding box center [112, 149] width 140 height 32
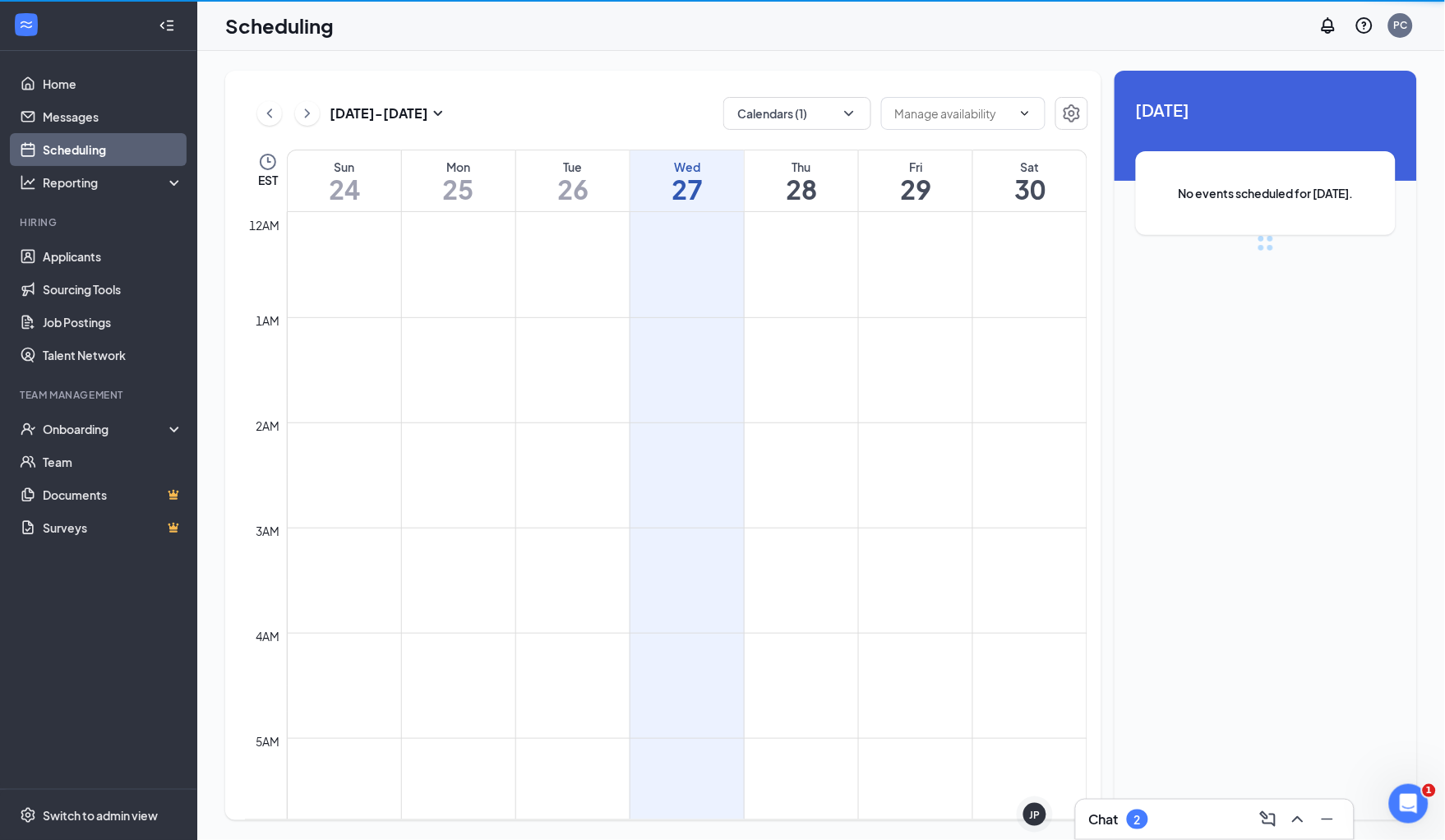
scroll to position [806, 0]
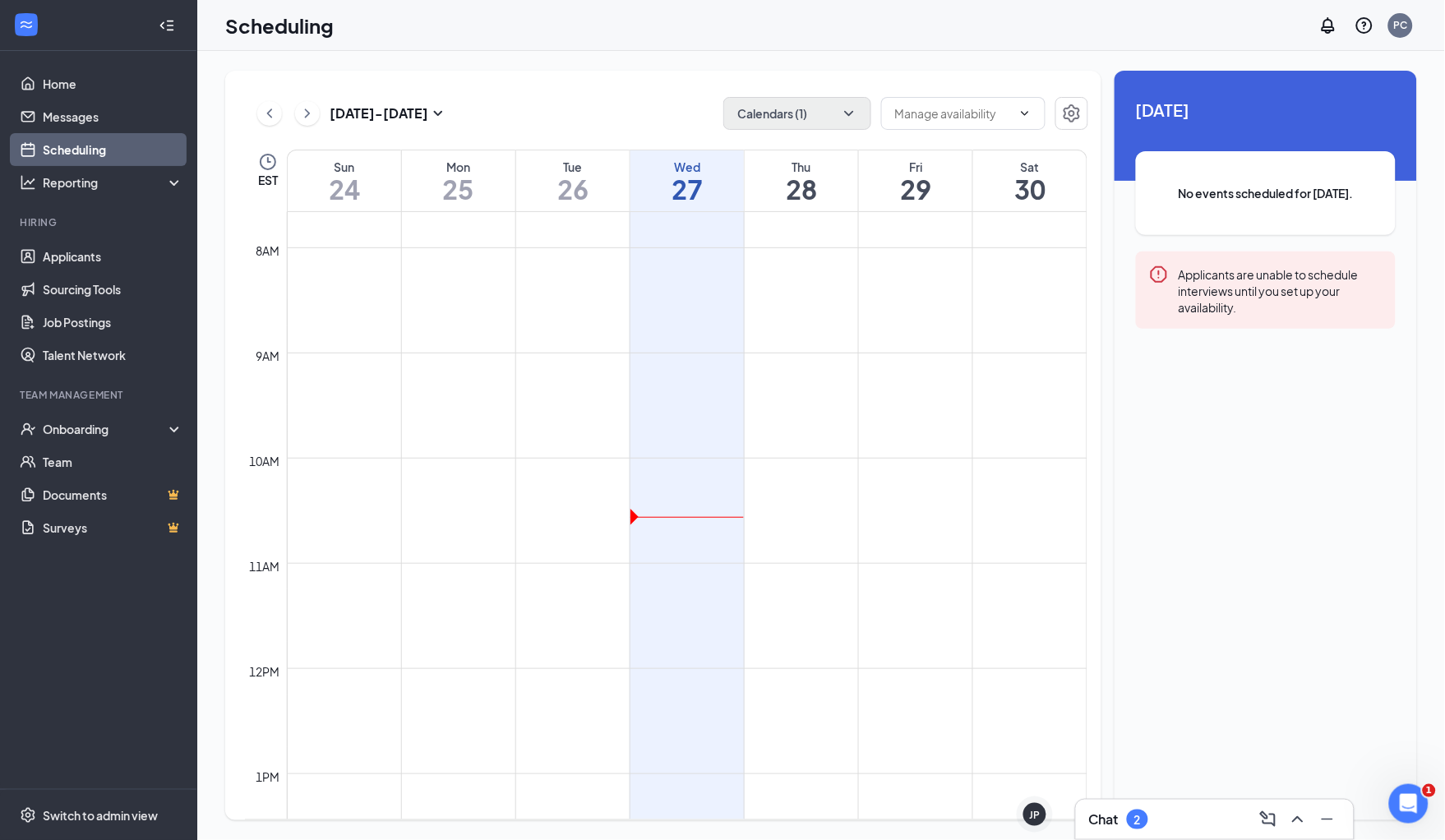
click at [854, 107] on icon "ChevronDown" at bounding box center [850, 113] width 17 height 17
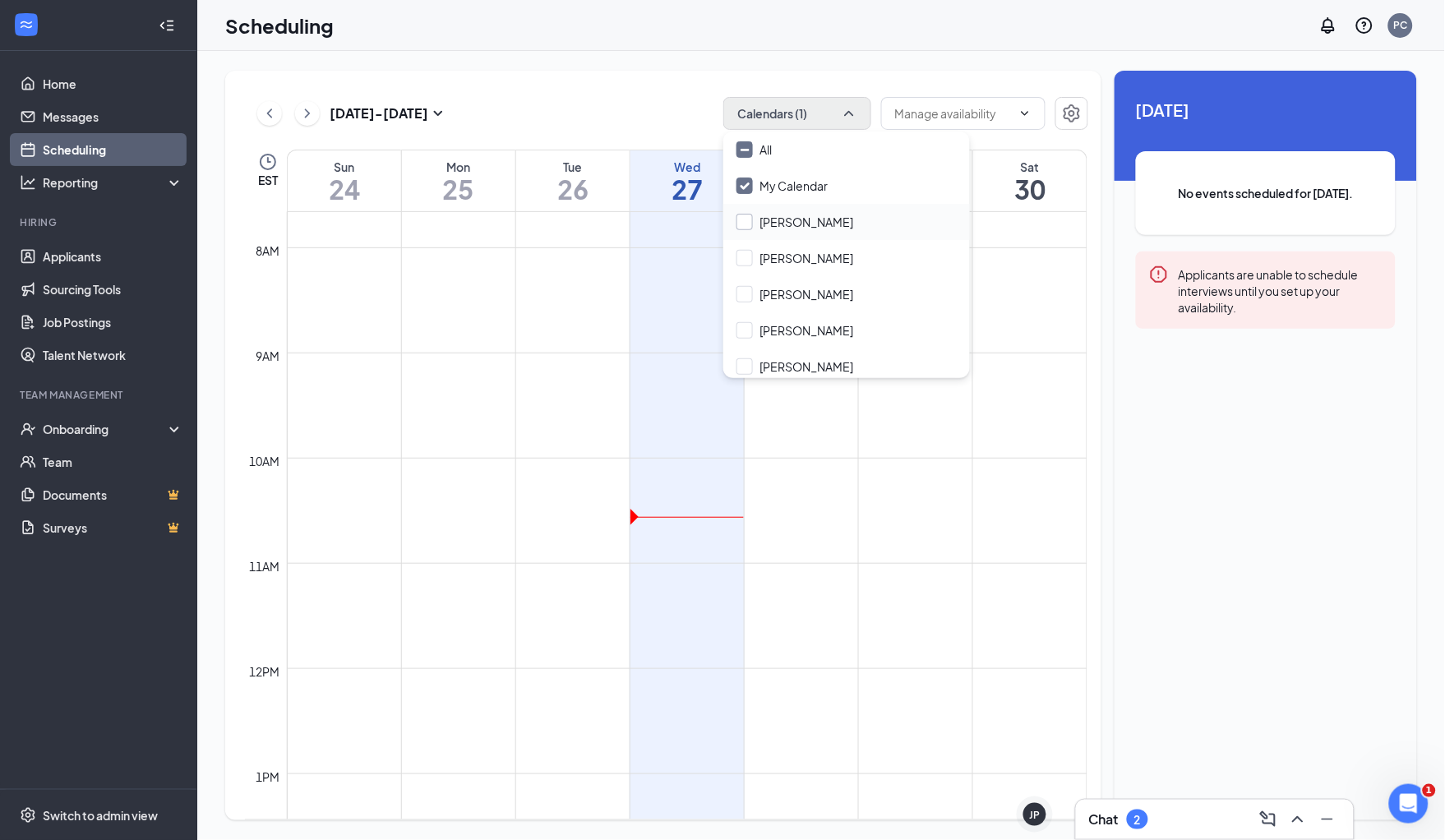
click at [743, 222] on input "[PERSON_NAME]" at bounding box center [795, 222] width 117 height 17
checkbox input "true"
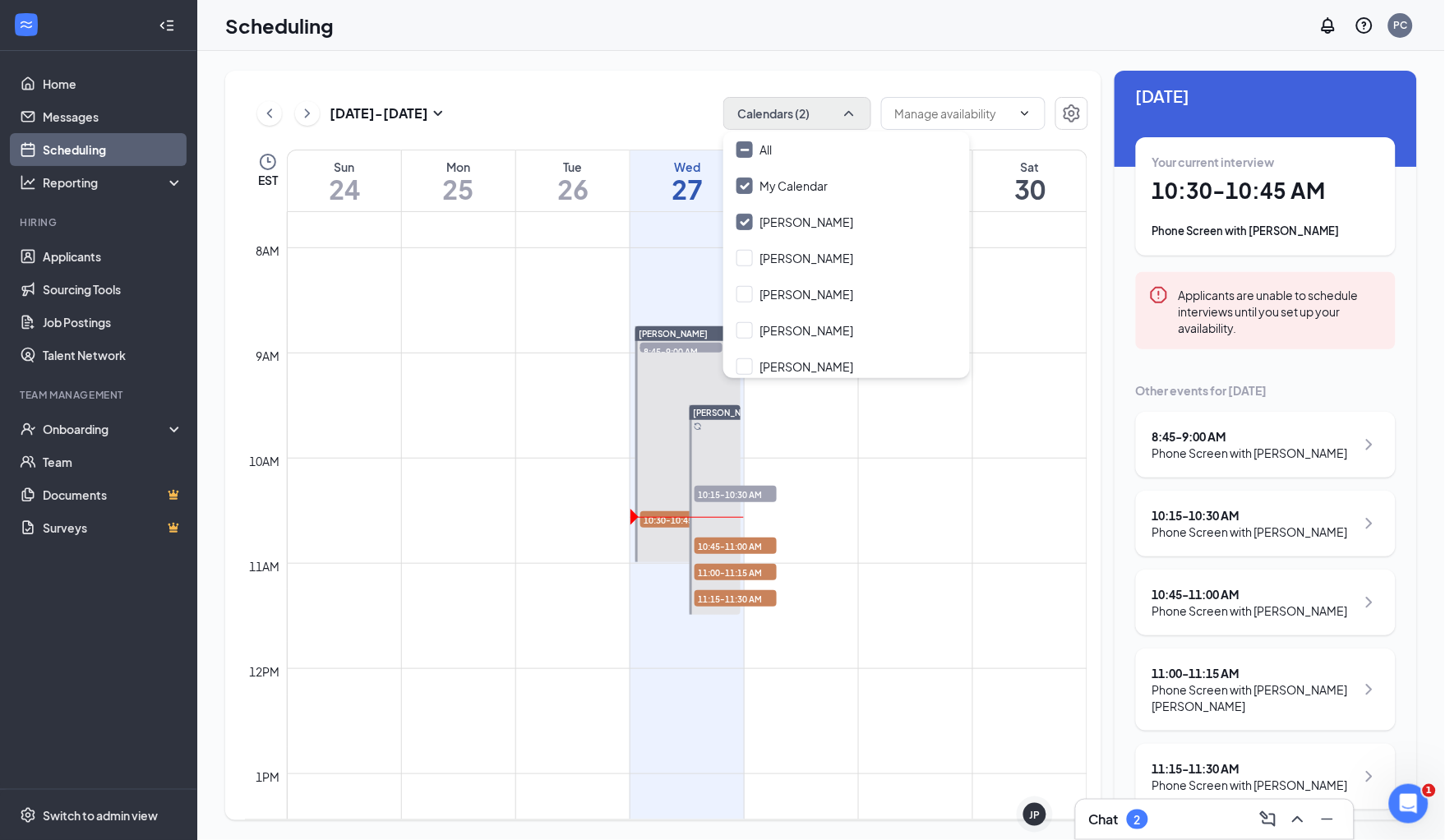
scroll to position [11, 0]
click at [1216, 612] on div "Phone Screen with [PERSON_NAME]" at bounding box center [1250, 613] width 196 height 17
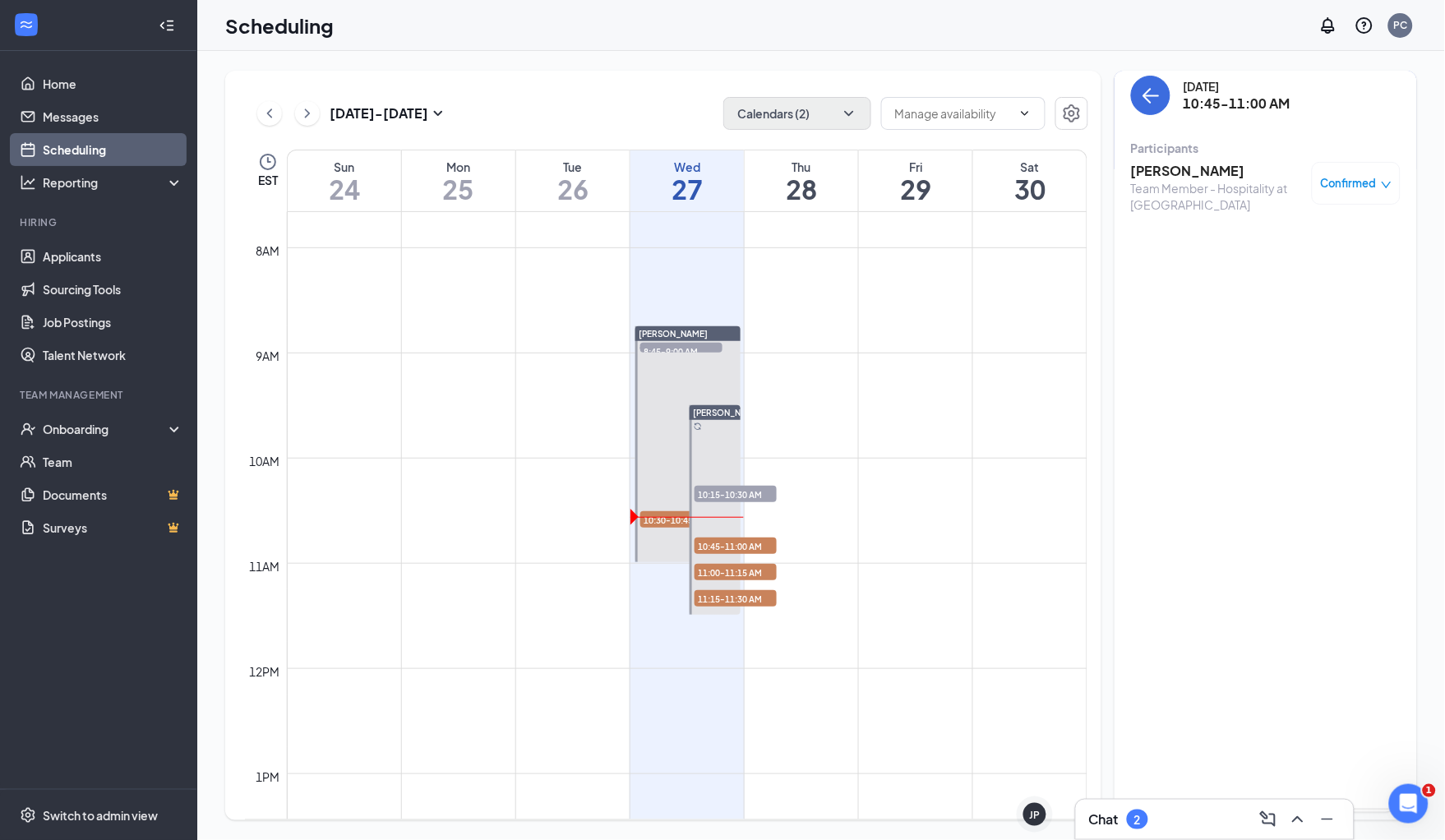
click at [1179, 175] on h3 "[PERSON_NAME]" at bounding box center [1217, 170] width 173 height 18
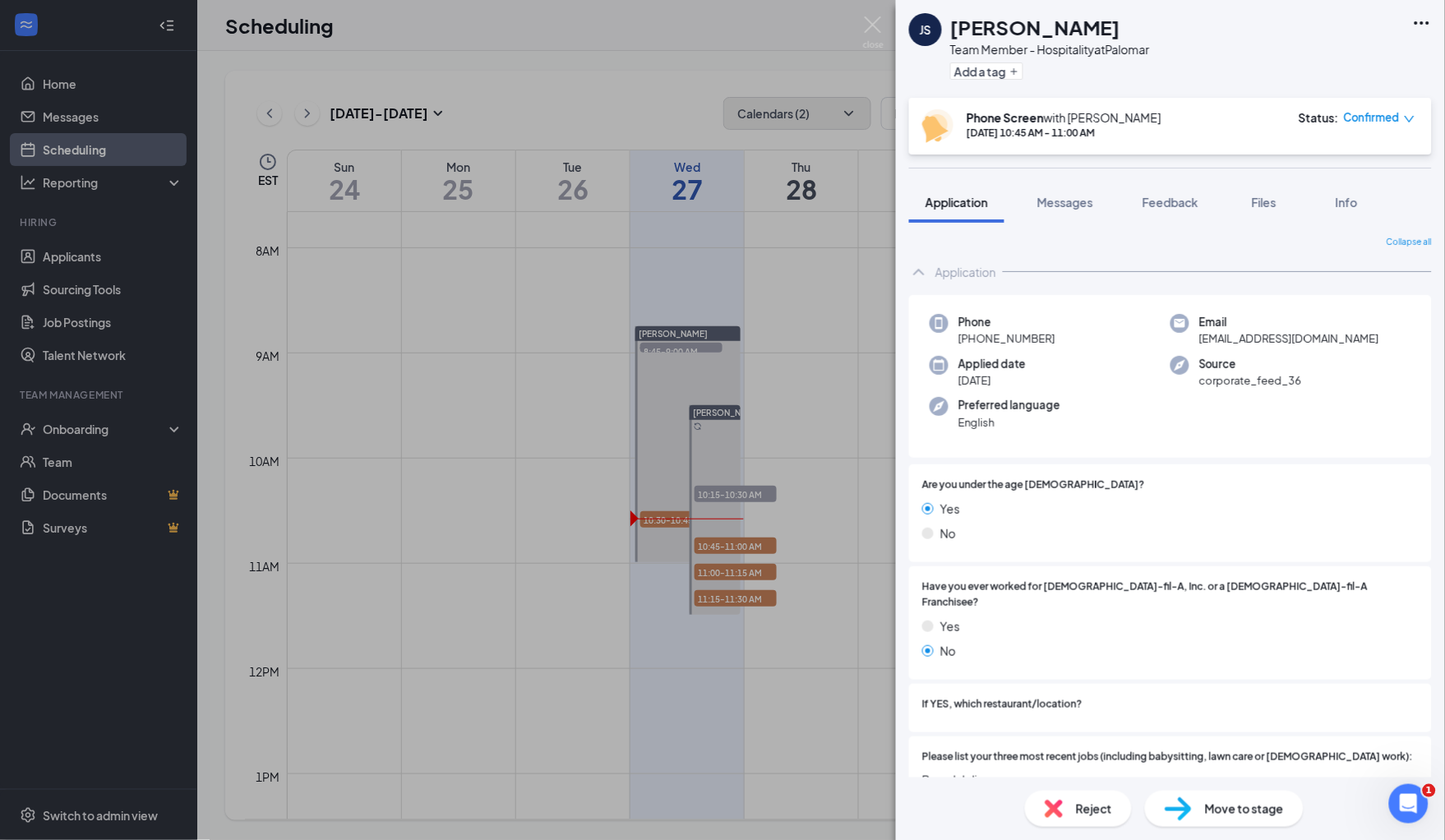
click at [709, 184] on div "JS [PERSON_NAME] Team Member - Hospitality at Palomar Add a tag Phone Screen wi…" at bounding box center [722, 420] width 1445 height 840
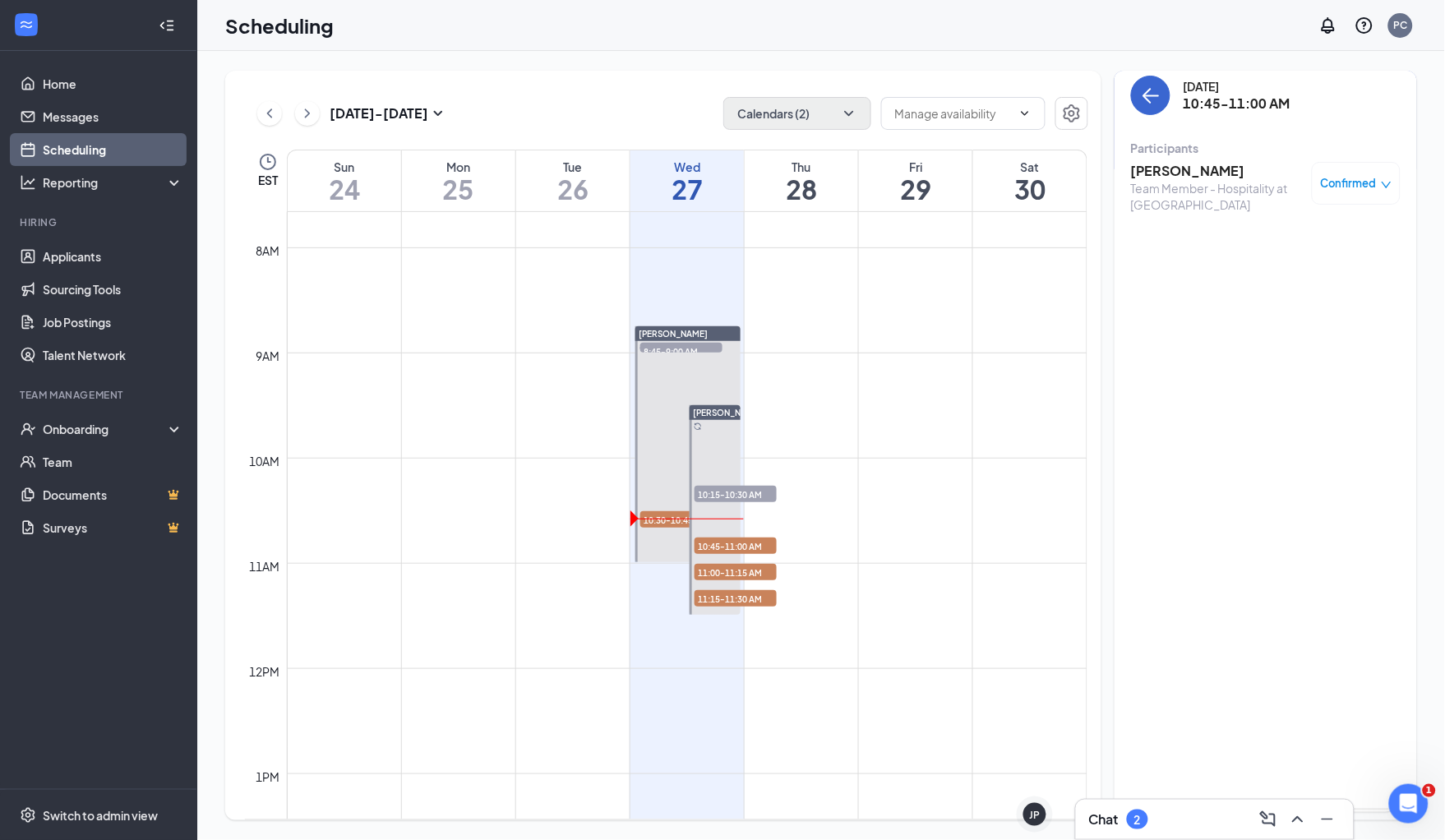
click at [1147, 90] on icon "ArrowLeft" at bounding box center [1151, 95] width 20 height 19
